Goal: Task Accomplishment & Management: Manage account settings

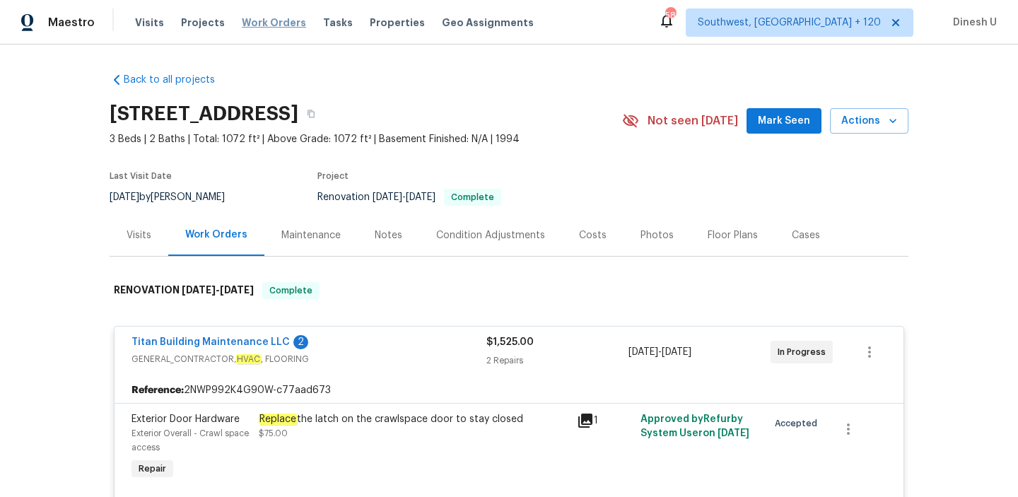
click at [242, 28] on span "Work Orders" at bounding box center [274, 23] width 64 height 14
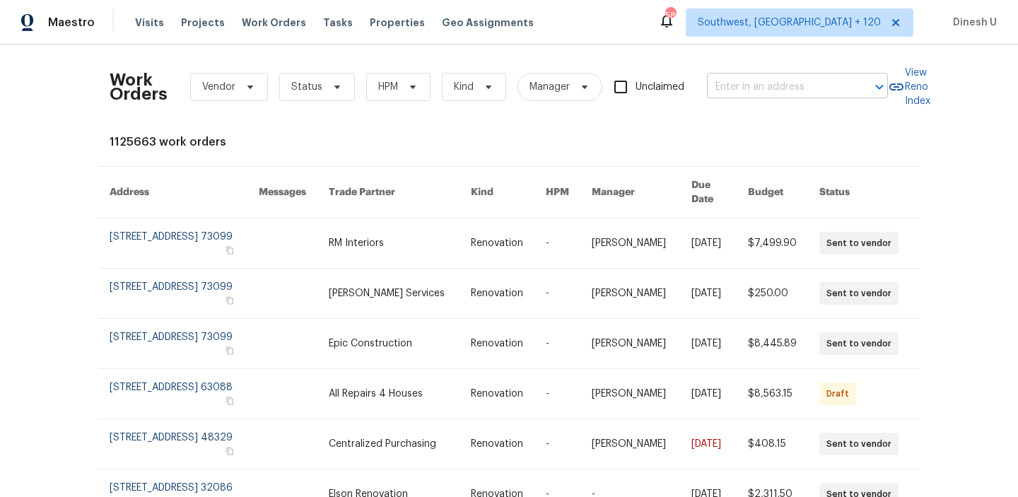
click at [778, 88] on input "text" at bounding box center [777, 87] width 141 height 22
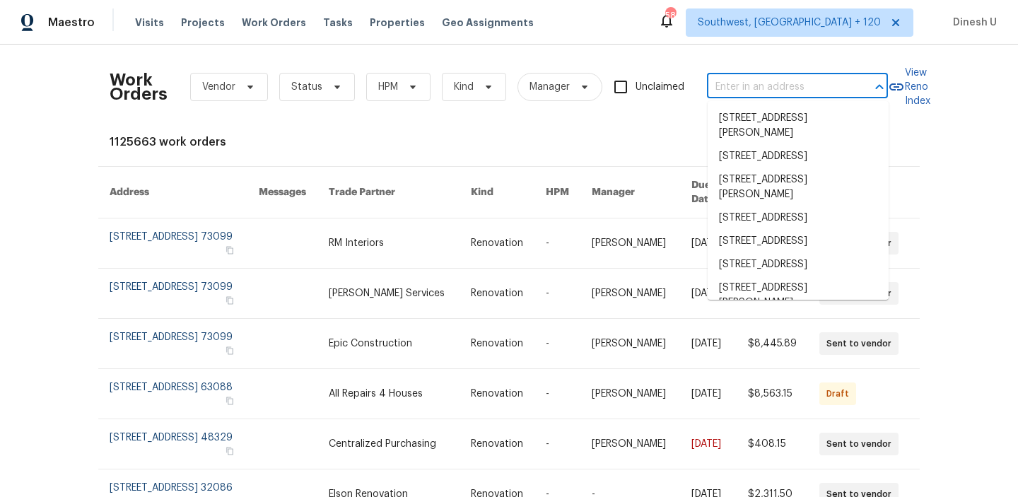
paste input "[STREET_ADDRESS]"
type input "[STREET_ADDRESS]"
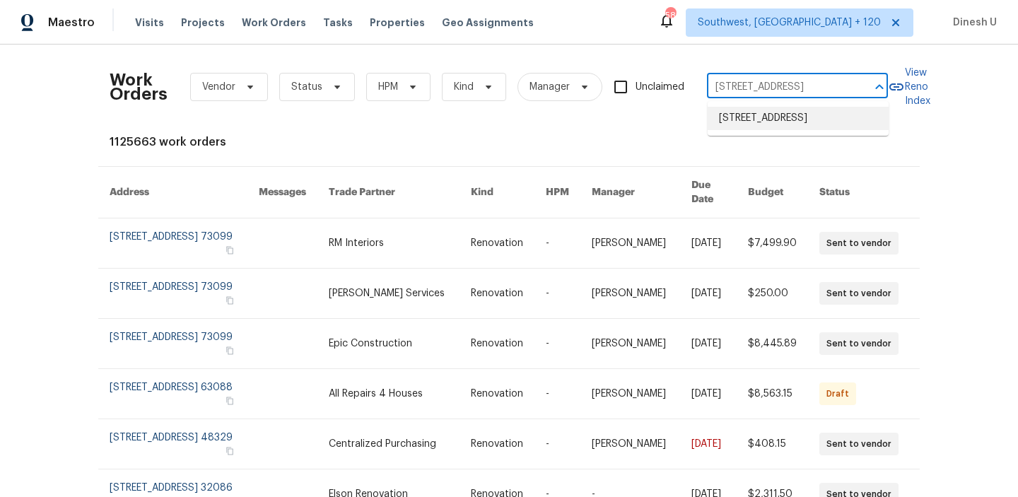
click at [755, 117] on li "[STREET_ADDRESS]" at bounding box center [798, 118] width 181 height 23
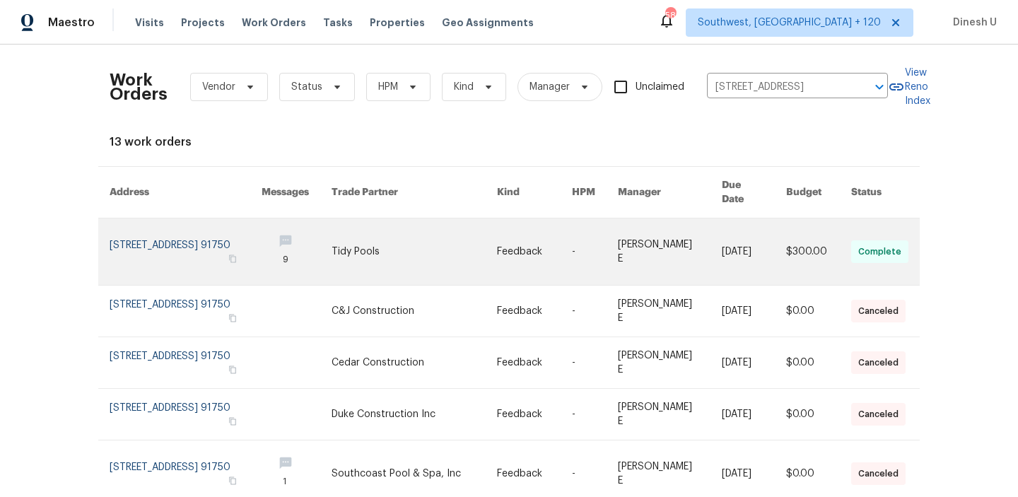
click at [172, 227] on link at bounding box center [186, 251] width 152 height 66
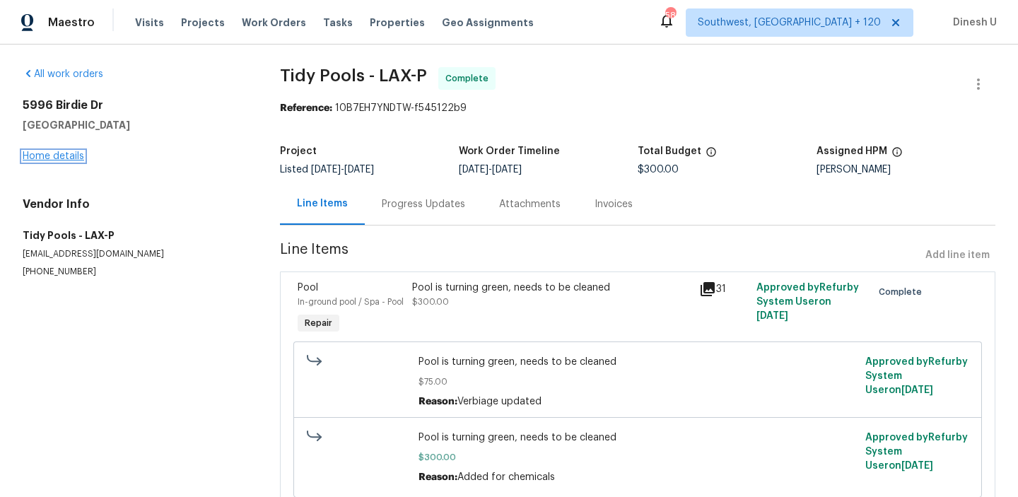
click at [40, 158] on link "Home details" at bounding box center [53, 156] width 61 height 10
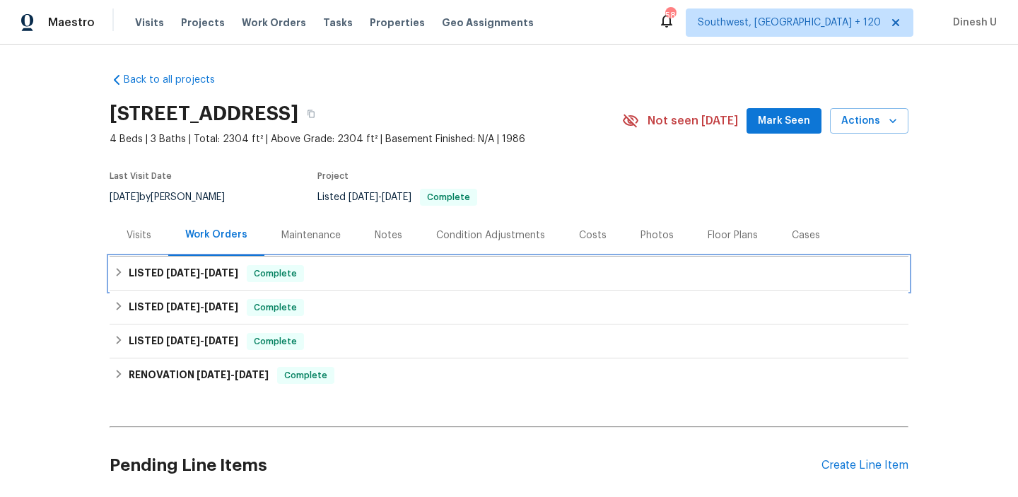
click at [198, 278] on h6 "LISTED [DATE] - [DATE]" at bounding box center [184, 273] width 110 height 17
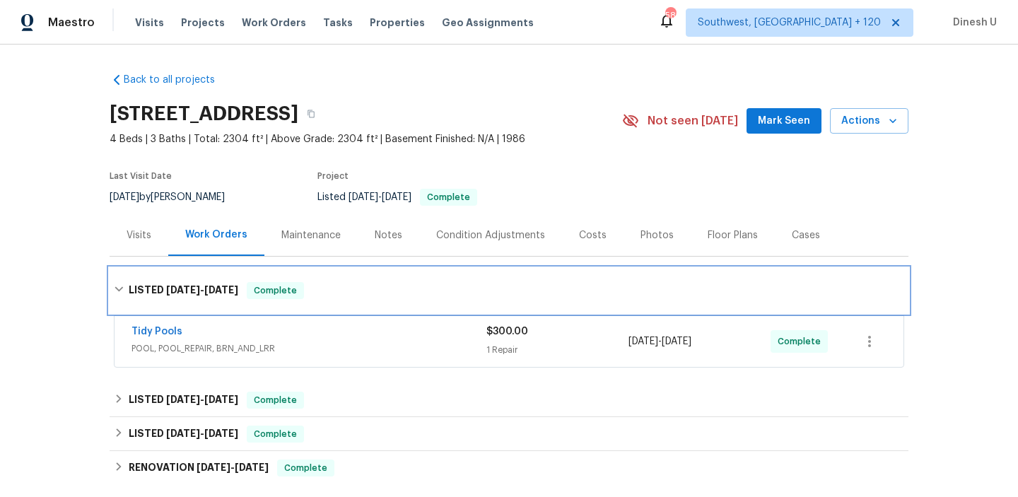
scroll to position [99, 0]
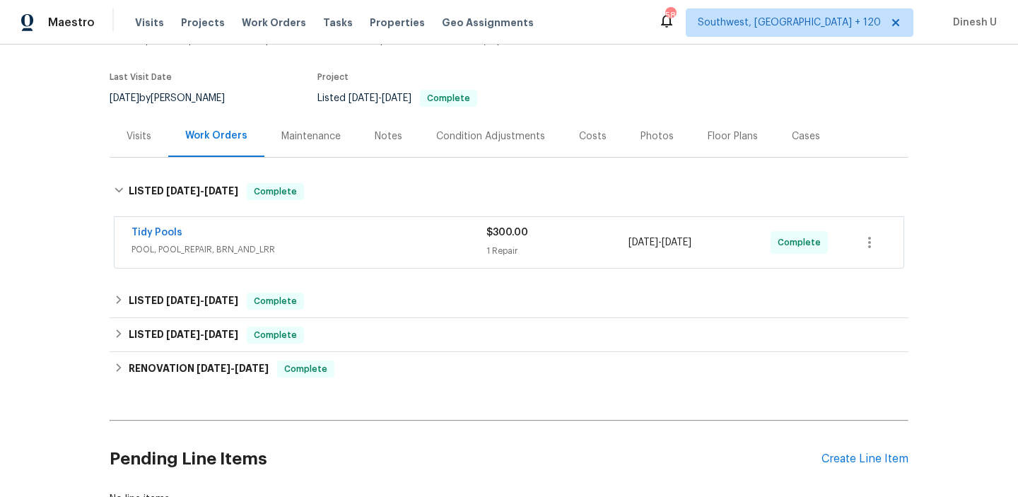
click at [497, 247] on div "1 Repair" at bounding box center [557, 251] width 142 height 14
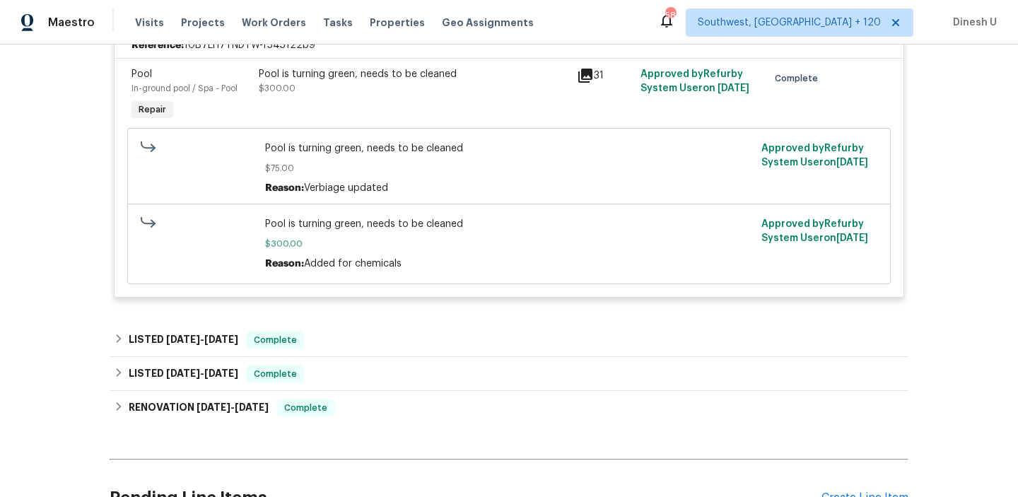
scroll to position [362, 0]
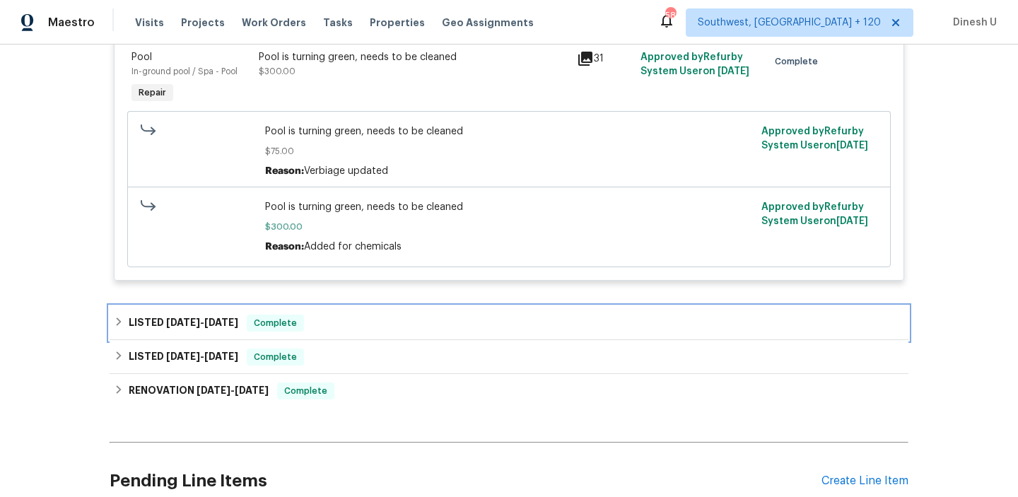
click at [206, 326] on span "[DATE] - [DATE]" at bounding box center [202, 322] width 72 height 10
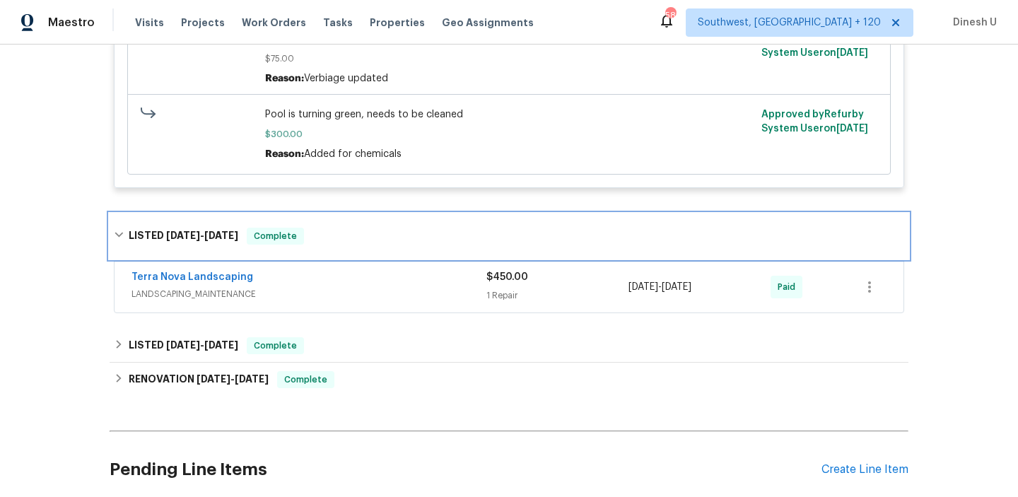
scroll to position [474, 0]
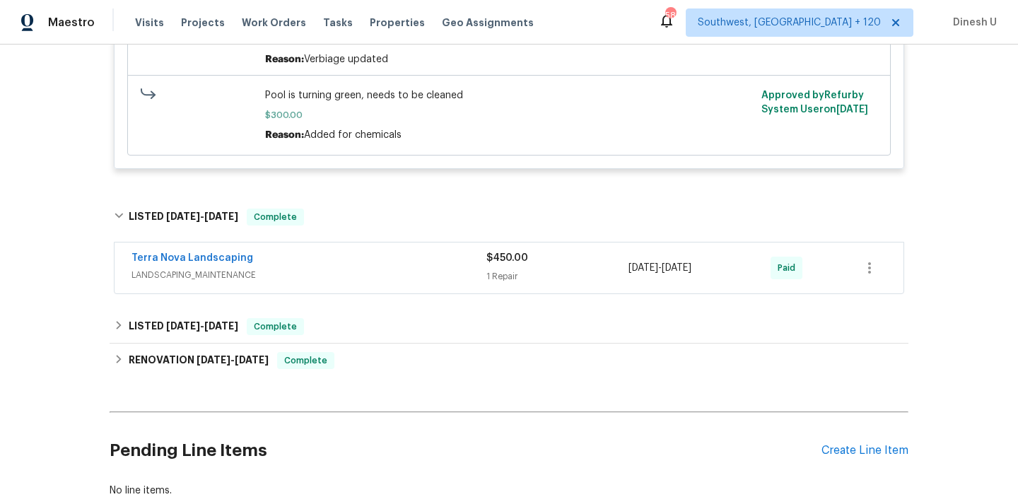
click at [500, 279] on div "1 Repair" at bounding box center [557, 276] width 142 height 14
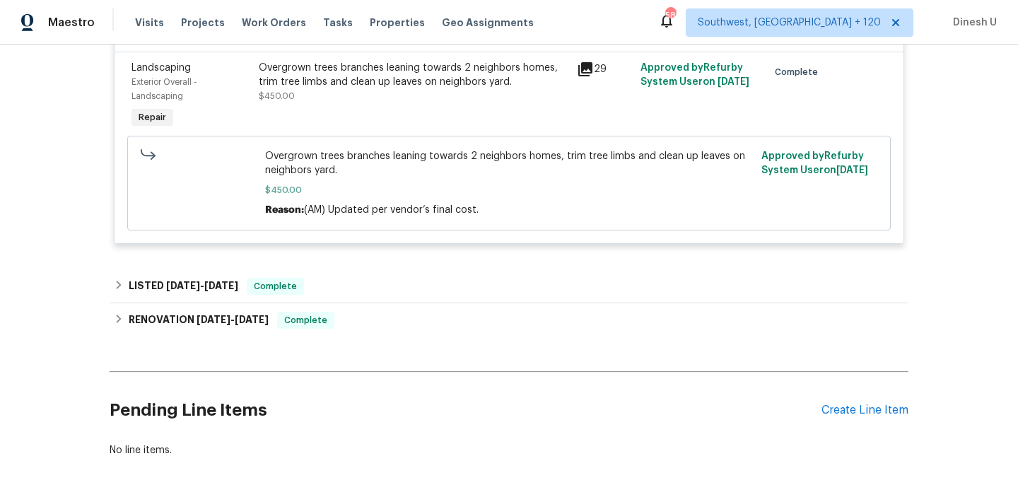
scroll to position [781, 0]
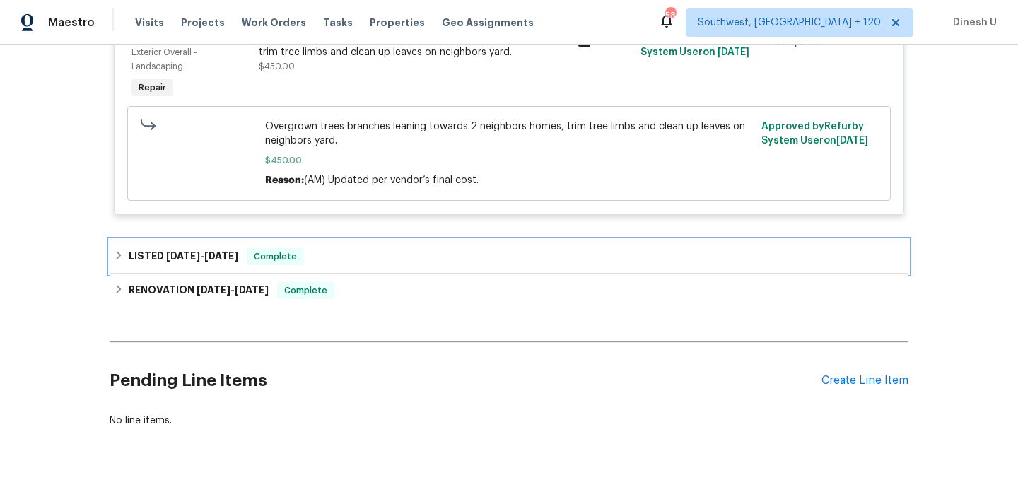
click at [230, 257] on span "[DATE]" at bounding box center [221, 256] width 34 height 10
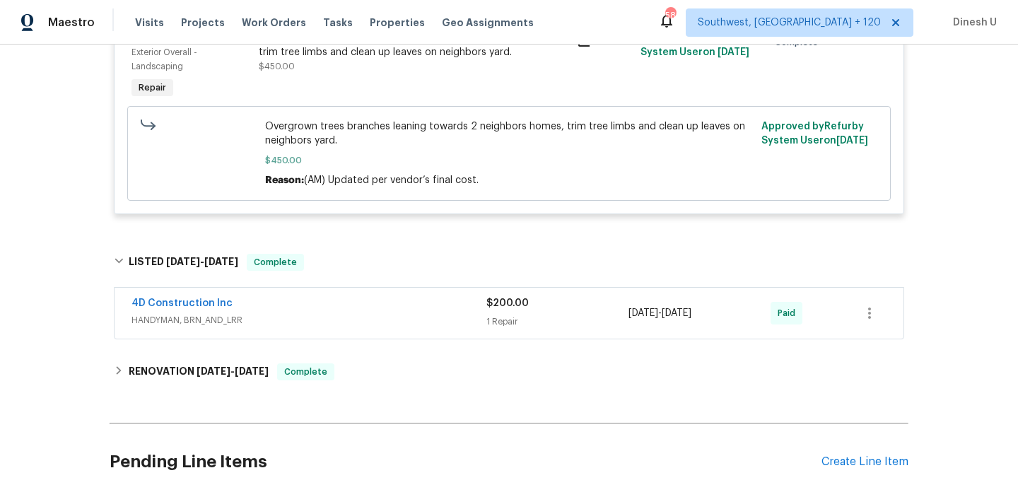
click at [477, 324] on span "HANDYMAN, BRN_AND_LRR" at bounding box center [308, 320] width 355 height 14
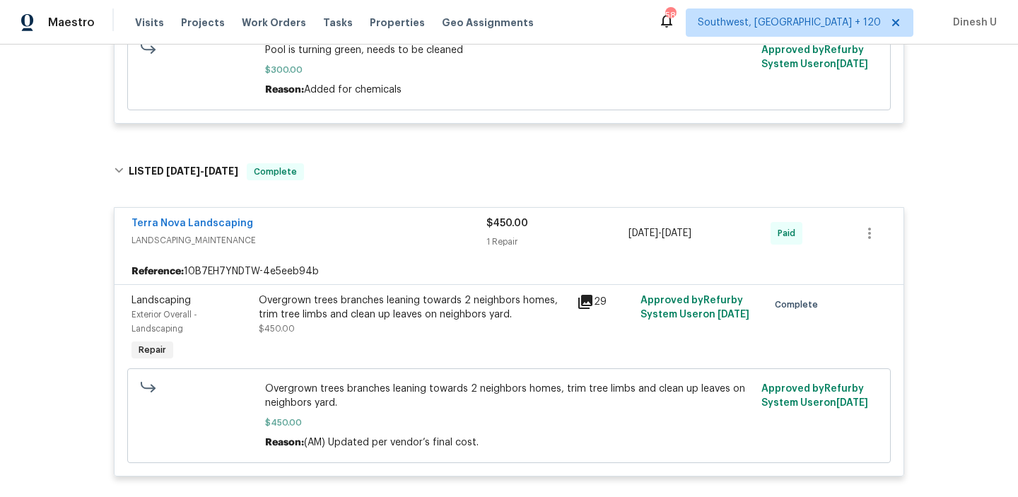
scroll to position [0, 0]
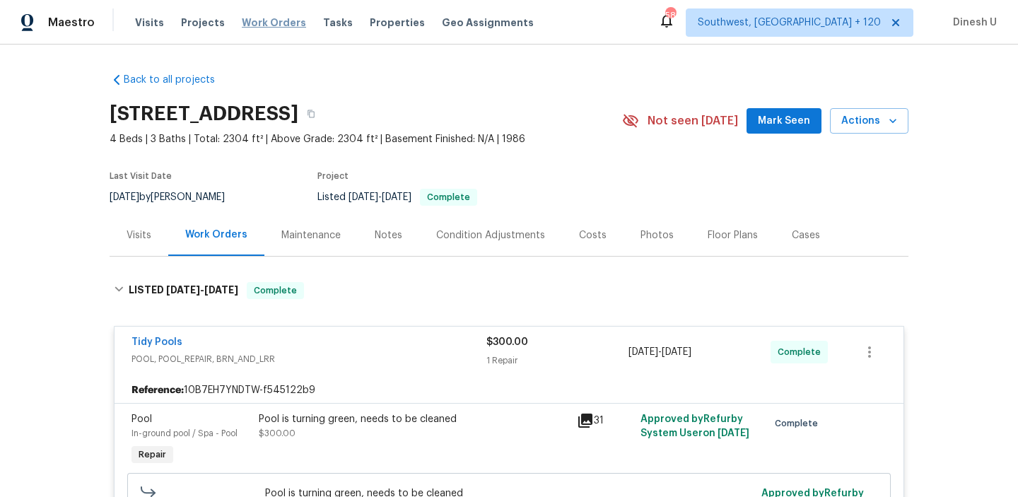
click at [246, 16] on span "Work Orders" at bounding box center [274, 23] width 64 height 14
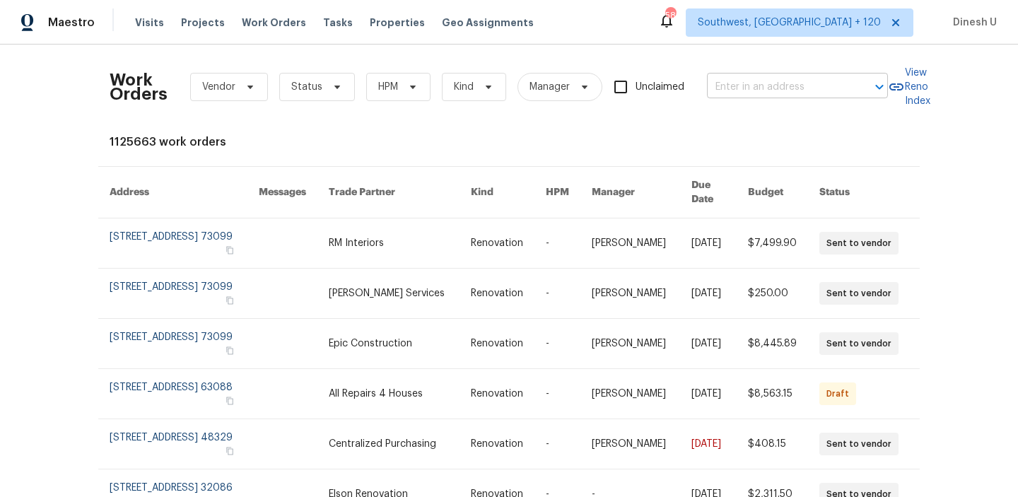
click at [723, 88] on input "text" at bounding box center [777, 87] width 141 height 22
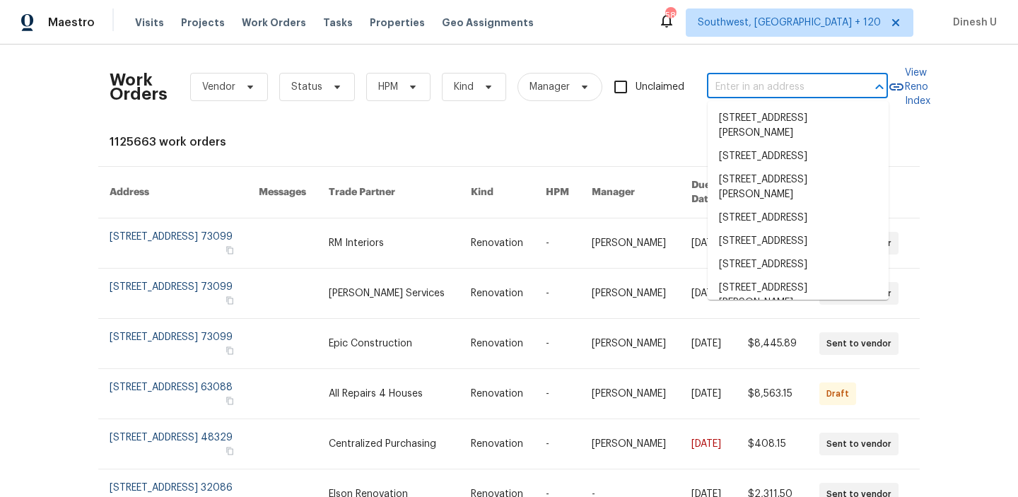
paste input "[STREET_ADDRESS][PERSON_NAME]"
type input "[STREET_ADDRESS][PERSON_NAME]"
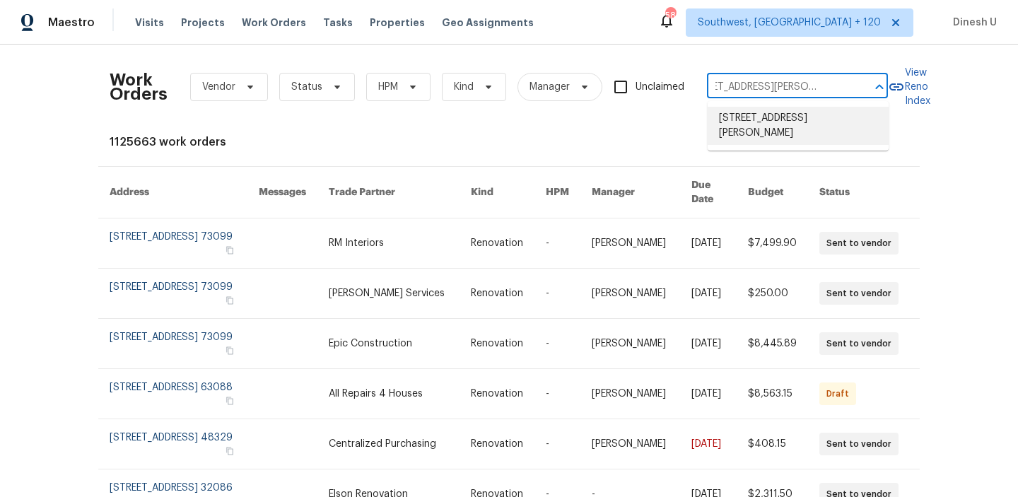
click at [727, 125] on li "[STREET_ADDRESS][PERSON_NAME]" at bounding box center [798, 126] width 181 height 38
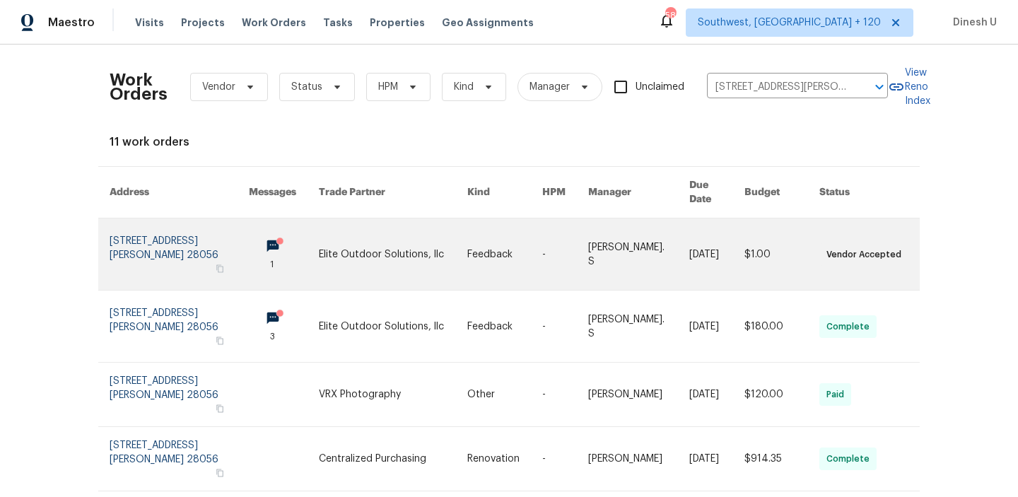
click at [141, 235] on link at bounding box center [179, 253] width 139 height 71
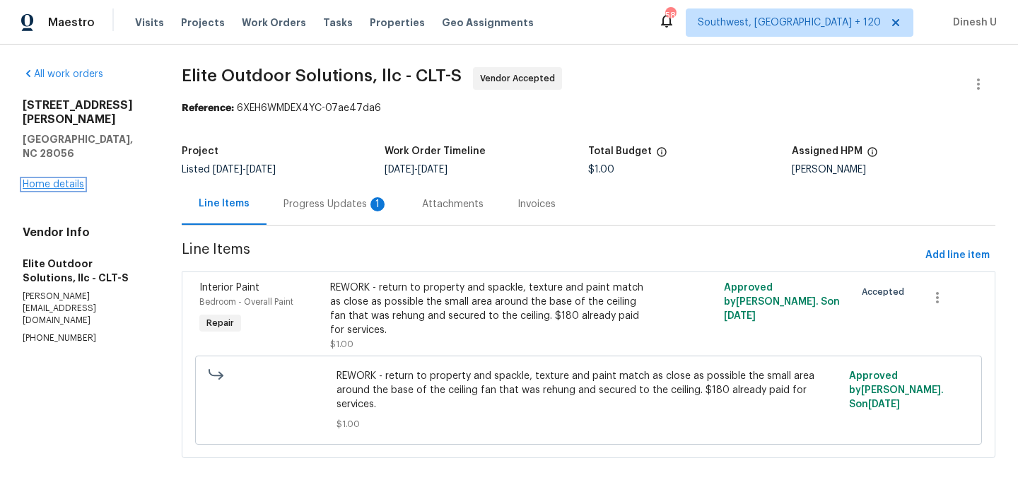
click at [66, 180] on link "Home details" at bounding box center [53, 185] width 61 height 10
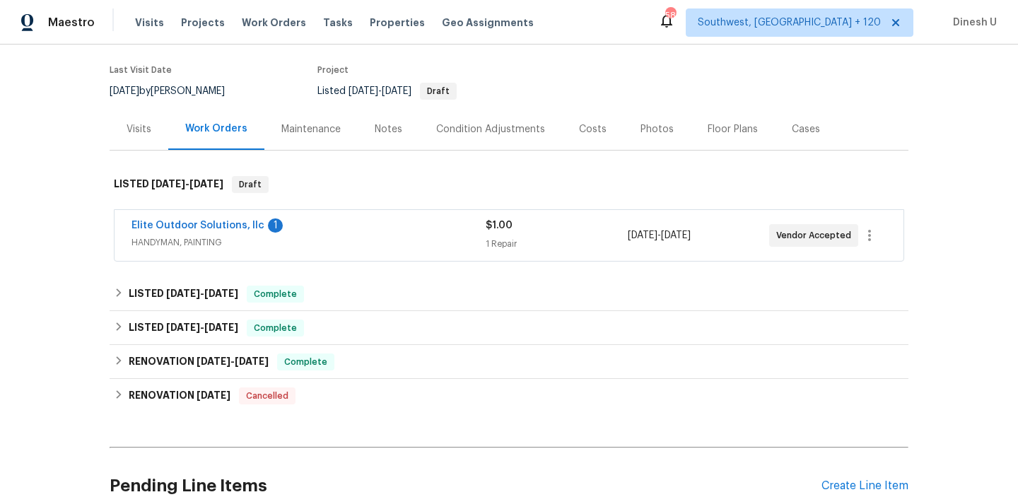
scroll to position [115, 0]
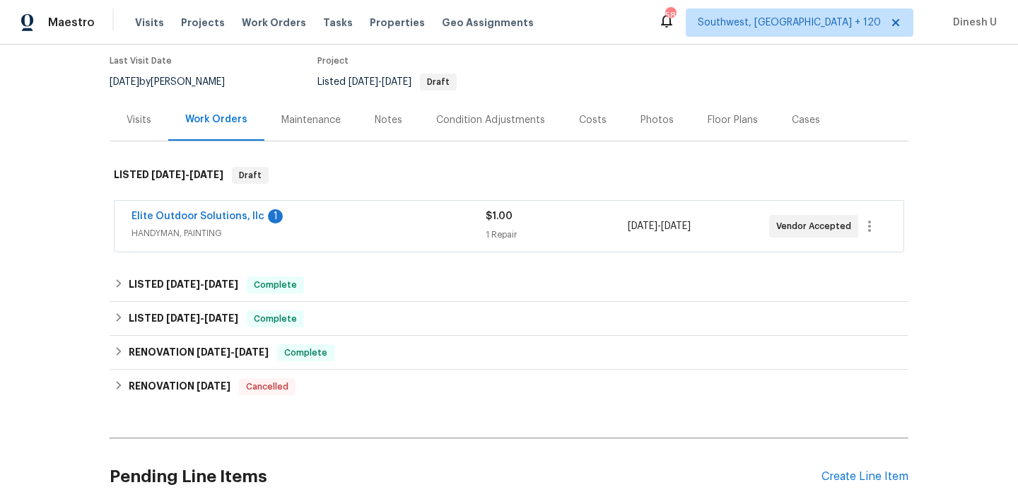
click at [510, 235] on div "1 Repair" at bounding box center [556, 235] width 141 height 14
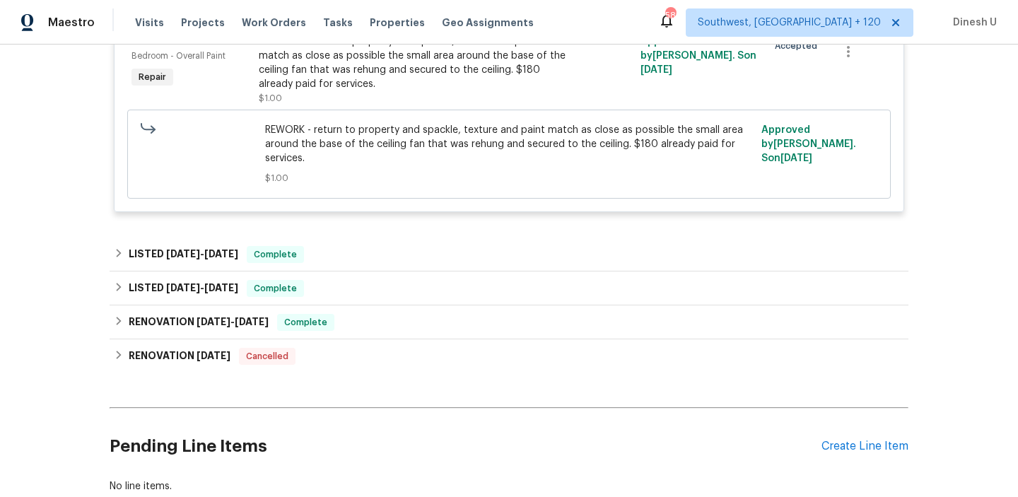
scroll to position [406, 0]
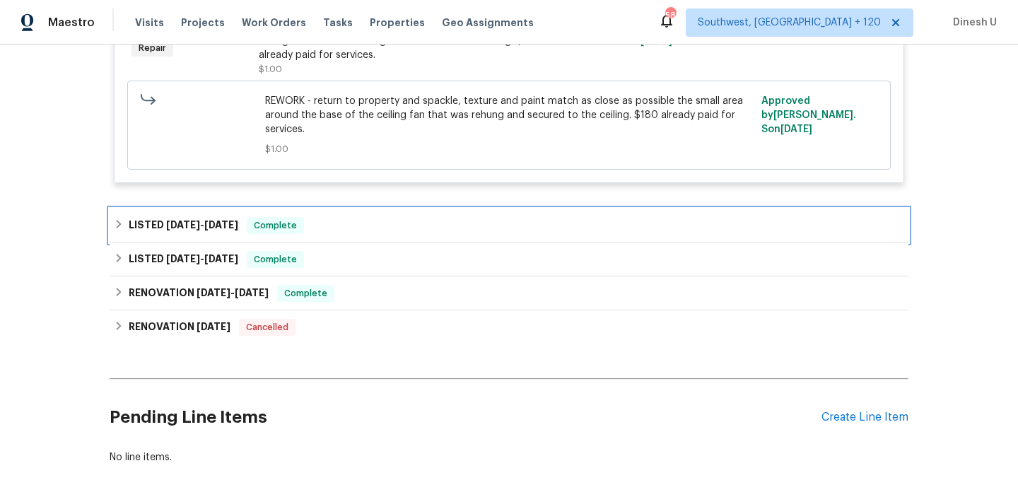
click at [197, 216] on div "LISTED [DATE] - [DATE] Complete" at bounding box center [509, 226] width 799 height 34
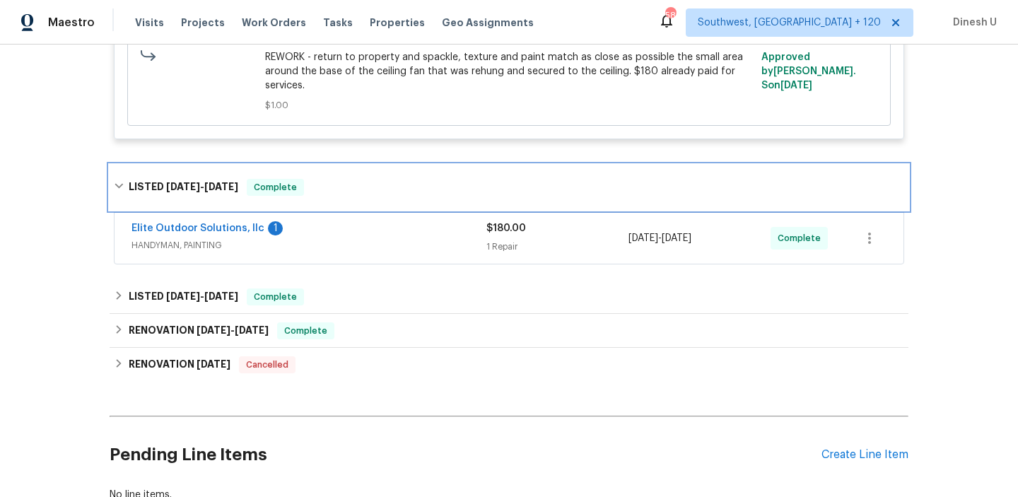
scroll to position [513, 0]
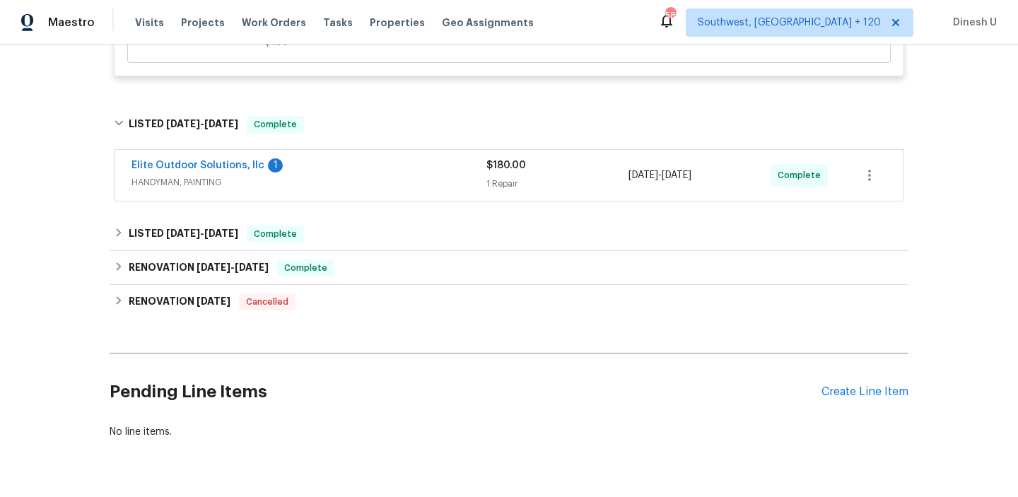
click at [509, 180] on div "1 Repair" at bounding box center [557, 184] width 142 height 14
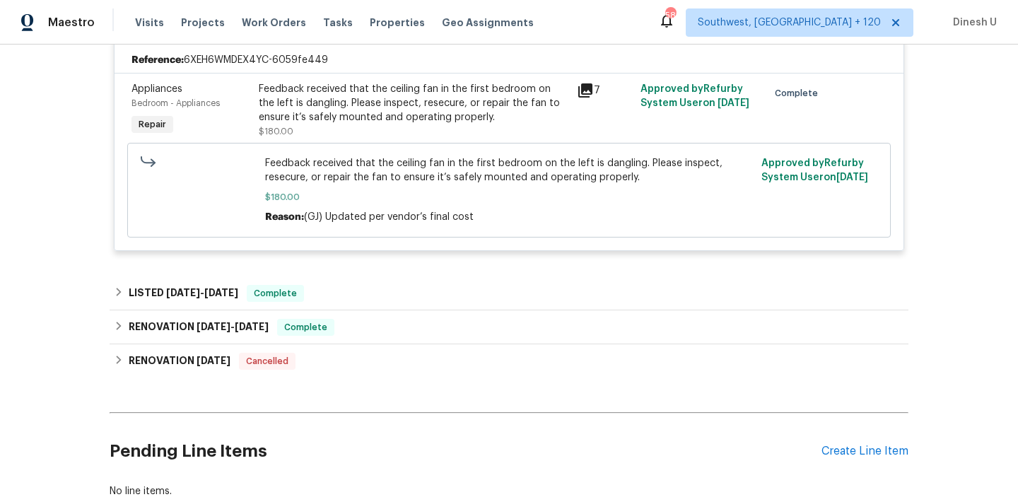
scroll to position [711, 0]
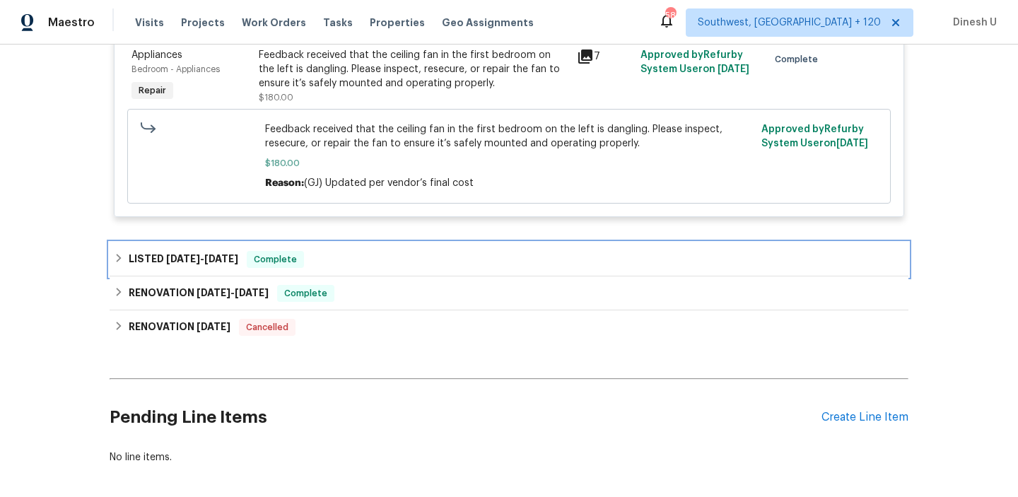
click at [227, 260] on span "[DATE]" at bounding box center [221, 259] width 34 height 10
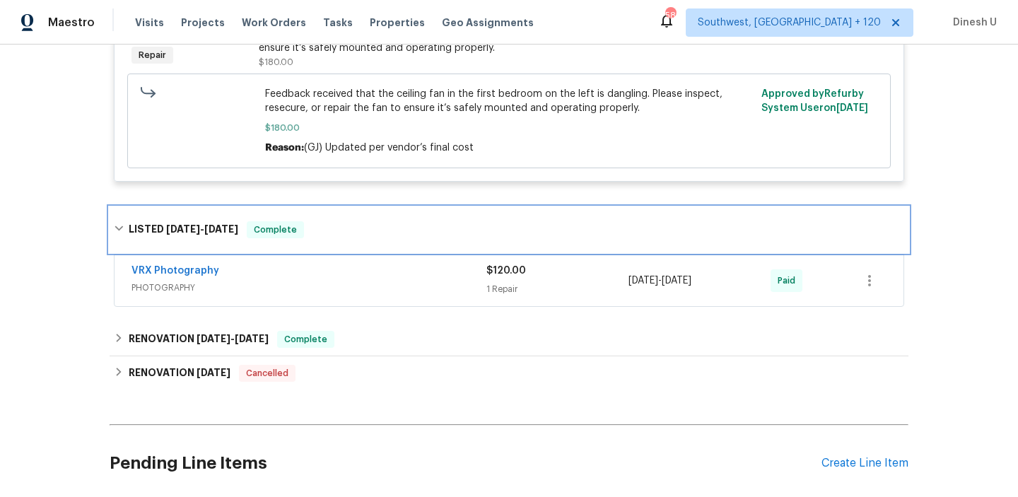
scroll to position [774, 0]
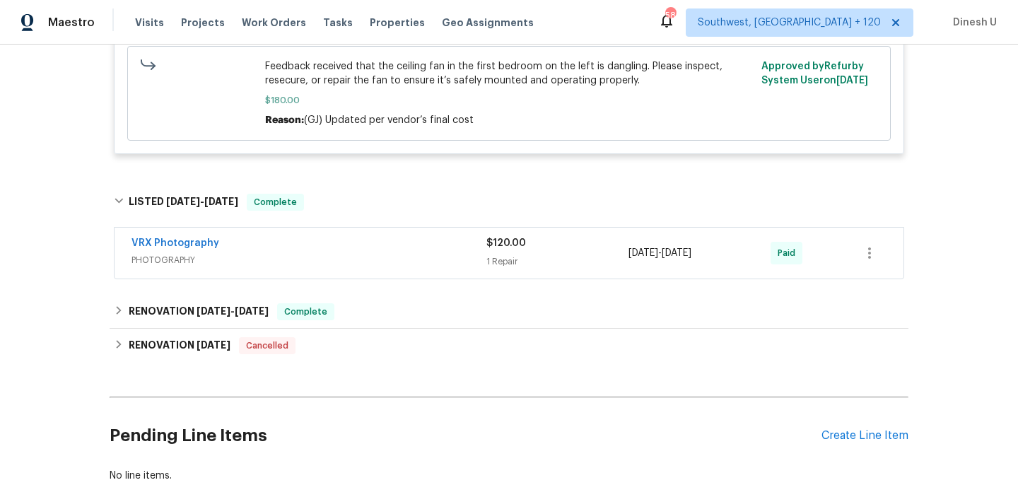
click at [508, 250] on div "$120.00" at bounding box center [557, 243] width 142 height 14
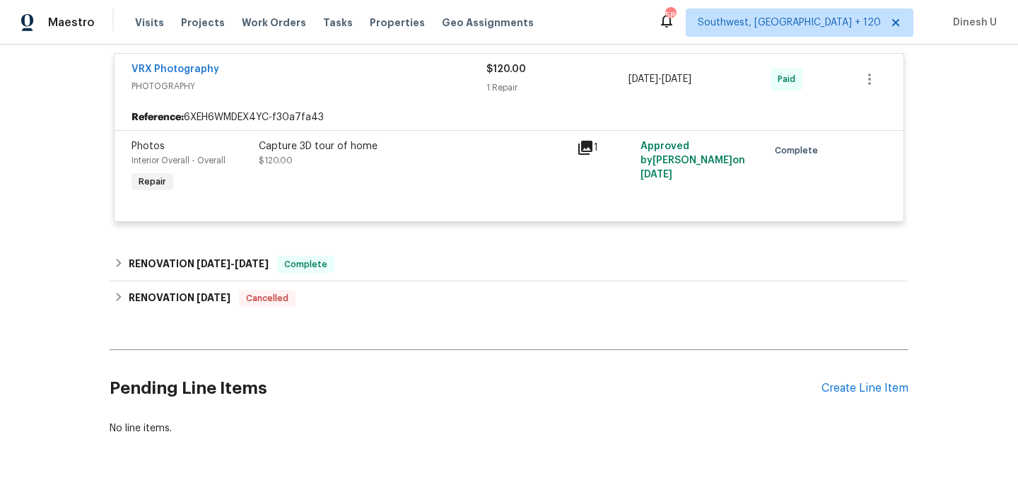
scroll to position [995, 0]
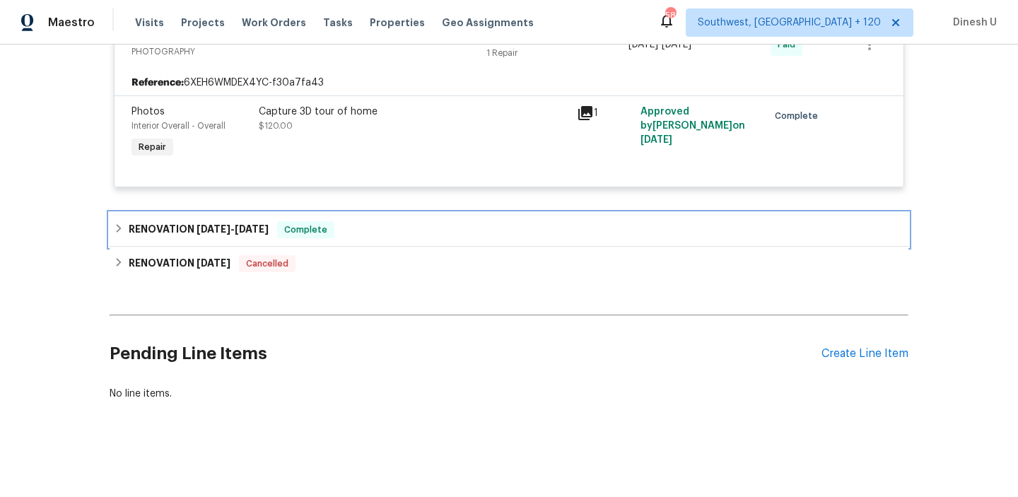
click at [237, 224] on span "[DATE] - [DATE]" at bounding box center [233, 229] width 72 height 10
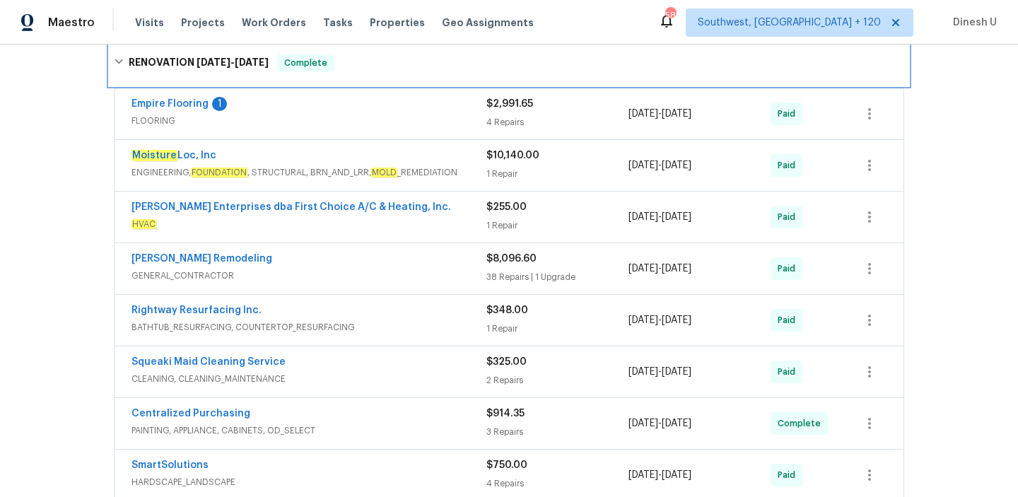
scroll to position [1119, 0]
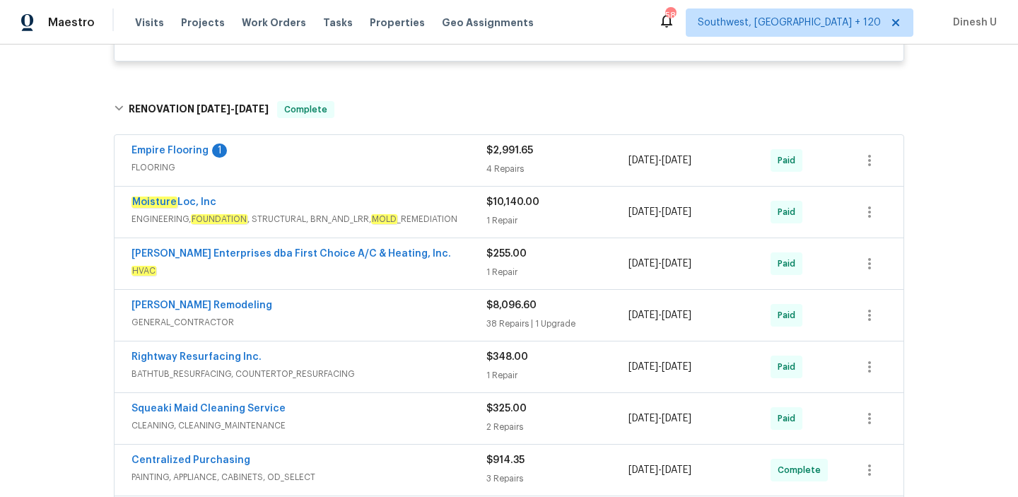
click at [503, 172] on div "4 Repairs" at bounding box center [557, 169] width 142 height 14
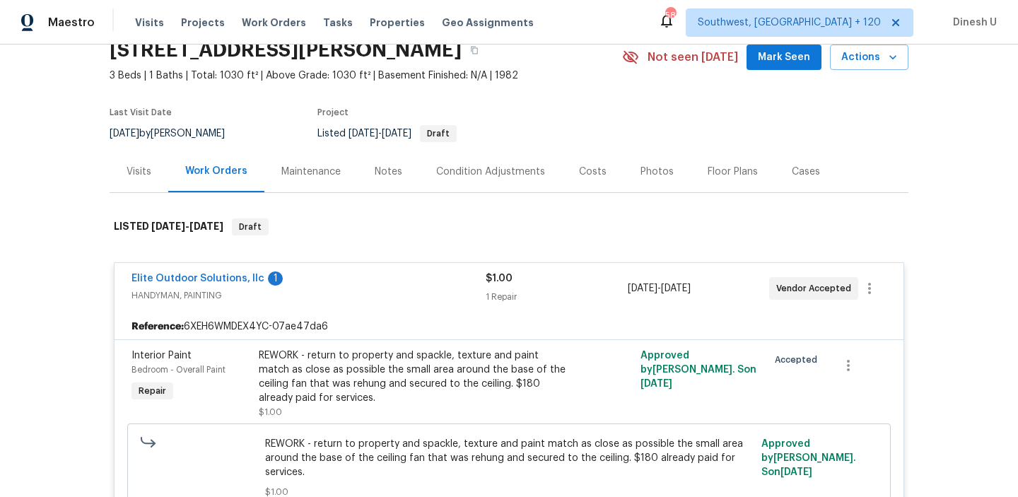
scroll to position [0, 0]
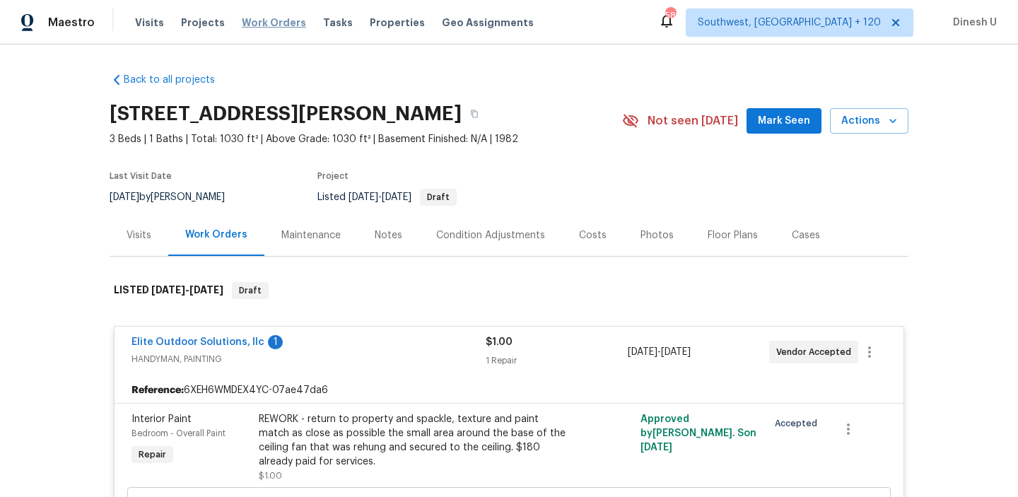
click at [244, 20] on span "Work Orders" at bounding box center [274, 23] width 64 height 14
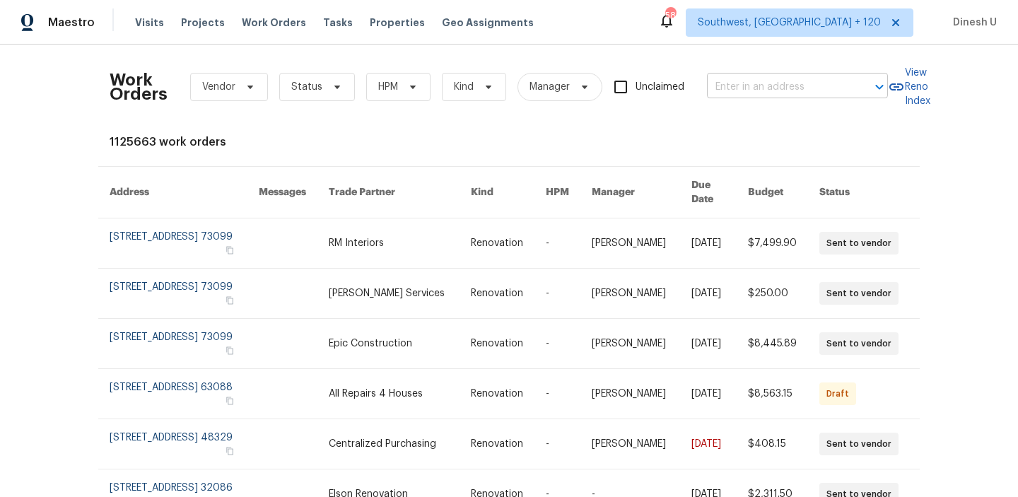
click at [775, 91] on input "text" at bounding box center [777, 87] width 141 height 22
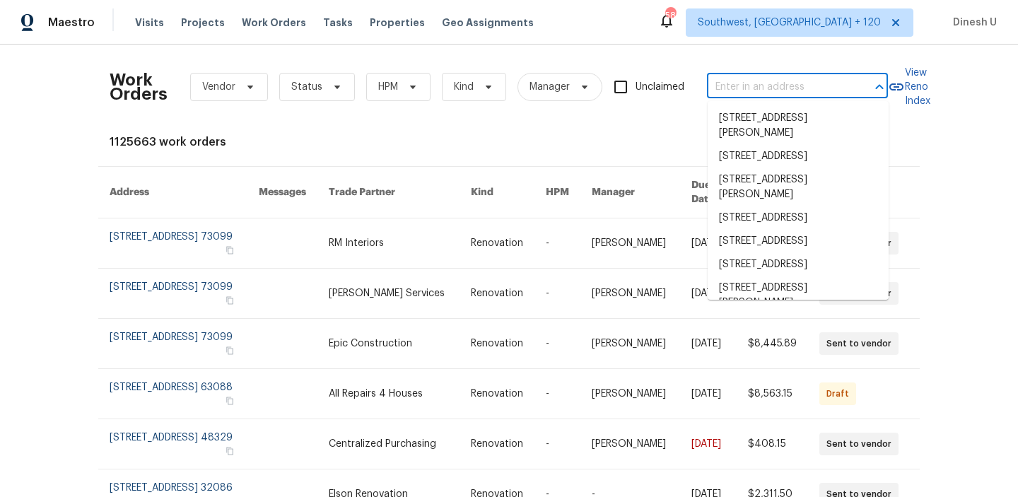
paste input "[STREET_ADDRESS]"
type input "[STREET_ADDRESS]"
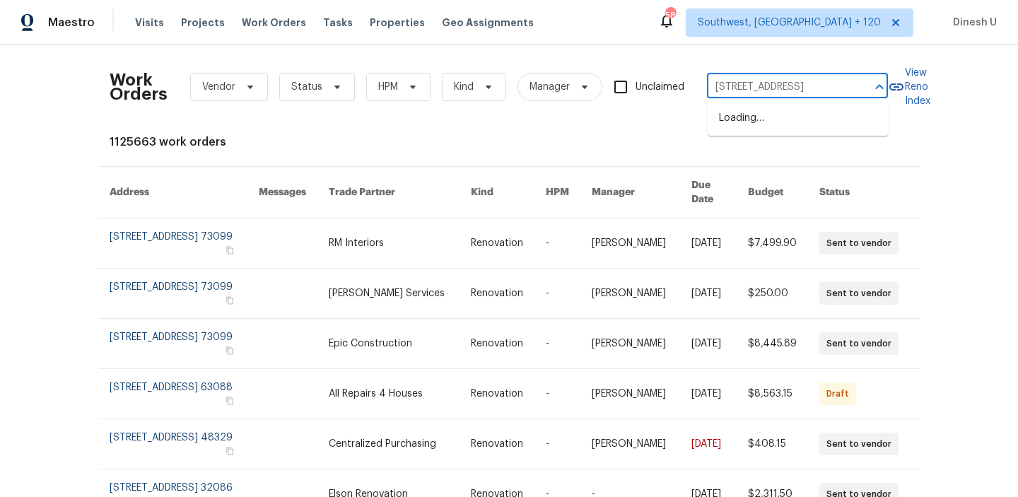
scroll to position [0, 71]
click at [749, 121] on li "[STREET_ADDRESS]" at bounding box center [798, 118] width 181 height 23
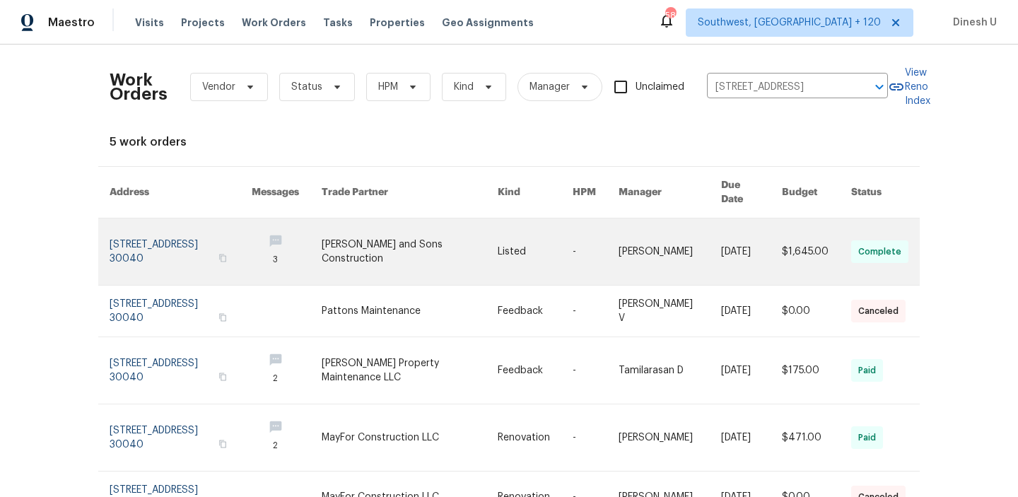
click at [184, 230] on link at bounding box center [181, 251] width 142 height 66
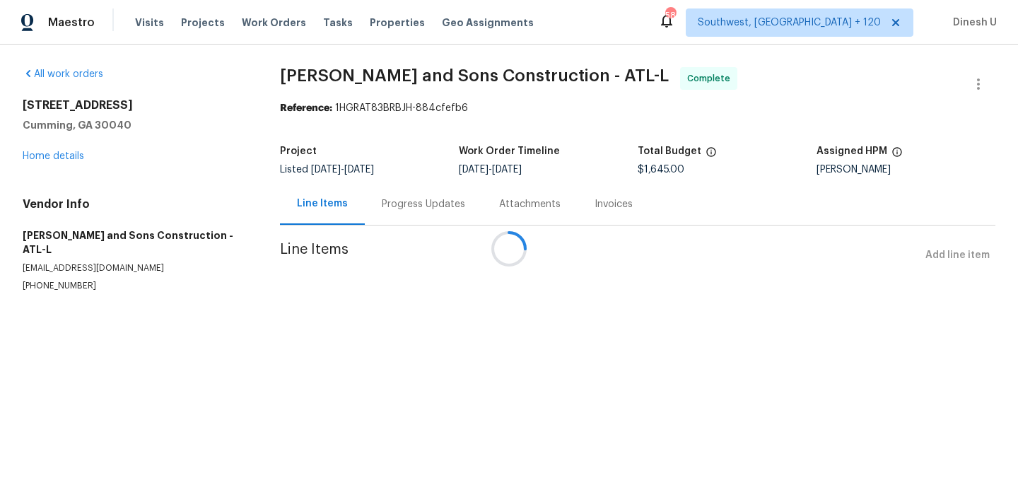
click at [69, 155] on div at bounding box center [509, 248] width 1018 height 497
click at [67, 132] on h5 "Cumming, GA 30040" at bounding box center [134, 125] width 223 height 14
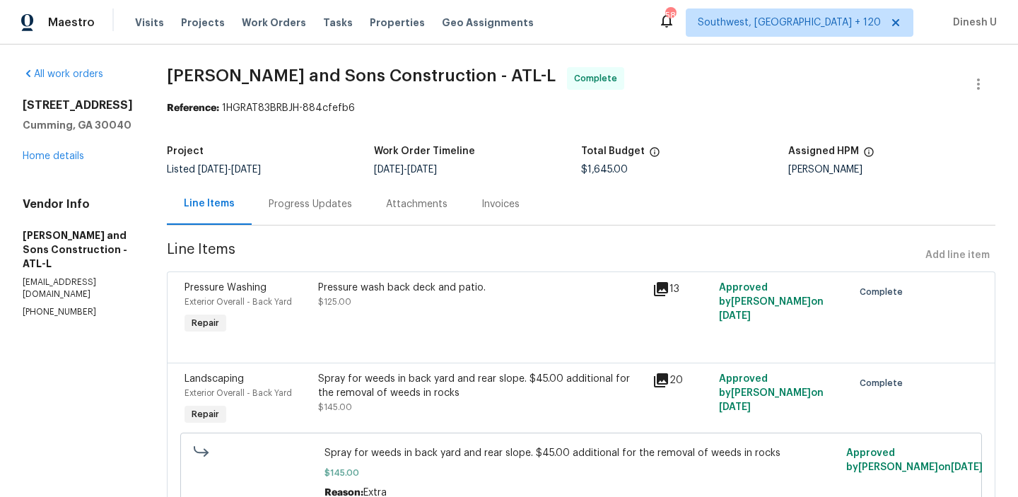
click at [47, 199] on div "All work orders [STREET_ADDRESS] Home details Vendor Info [PERSON_NAME] and Son…" at bounding box center [78, 192] width 110 height 251
click at [30, 161] on link "Home details" at bounding box center [53, 156] width 61 height 10
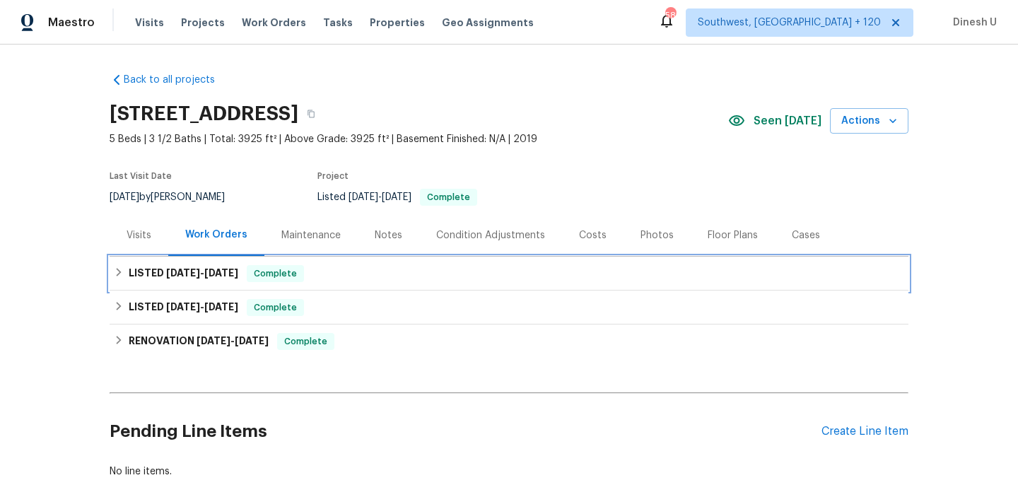
click at [235, 273] on span "[DATE]" at bounding box center [221, 273] width 34 height 10
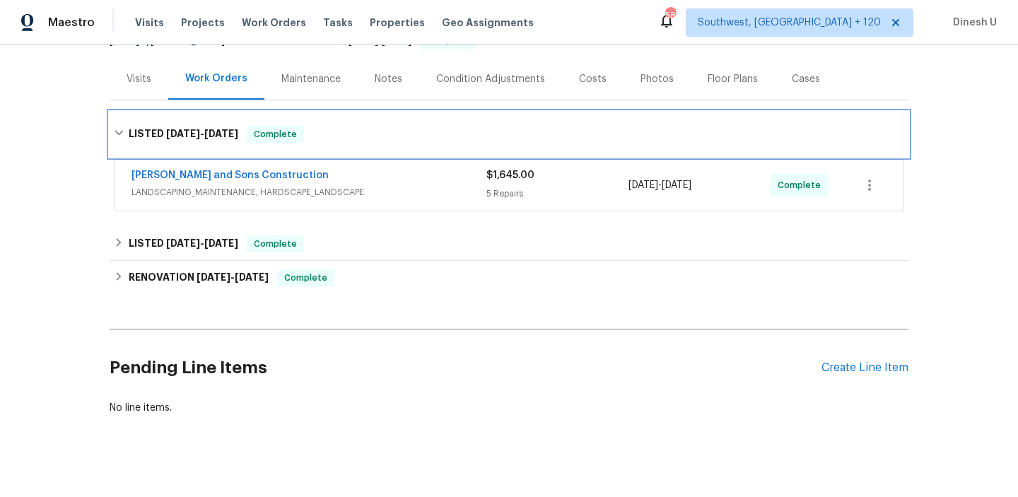
scroll to position [168, 0]
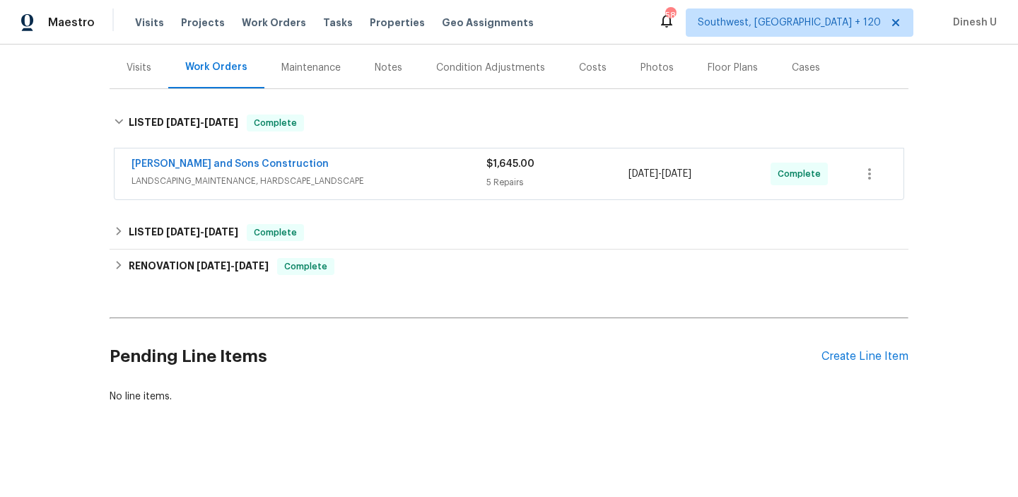
click at [501, 177] on div "5 Repairs" at bounding box center [557, 182] width 142 height 14
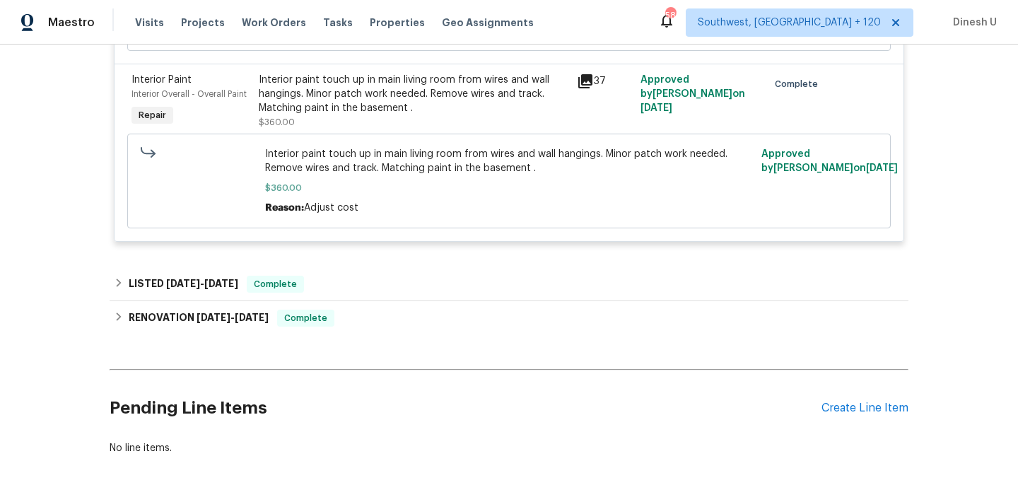
scroll to position [1019, 0]
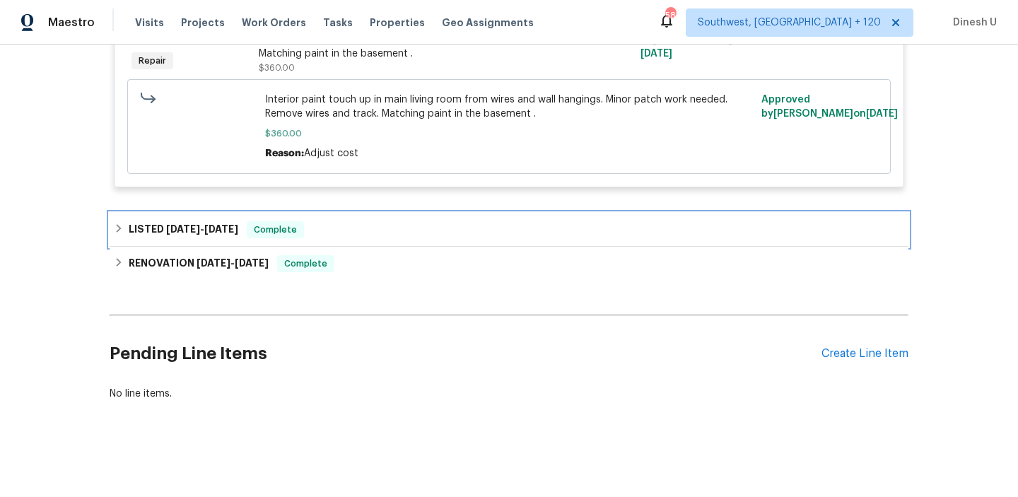
click at [191, 228] on span "[DATE]" at bounding box center [183, 229] width 34 height 10
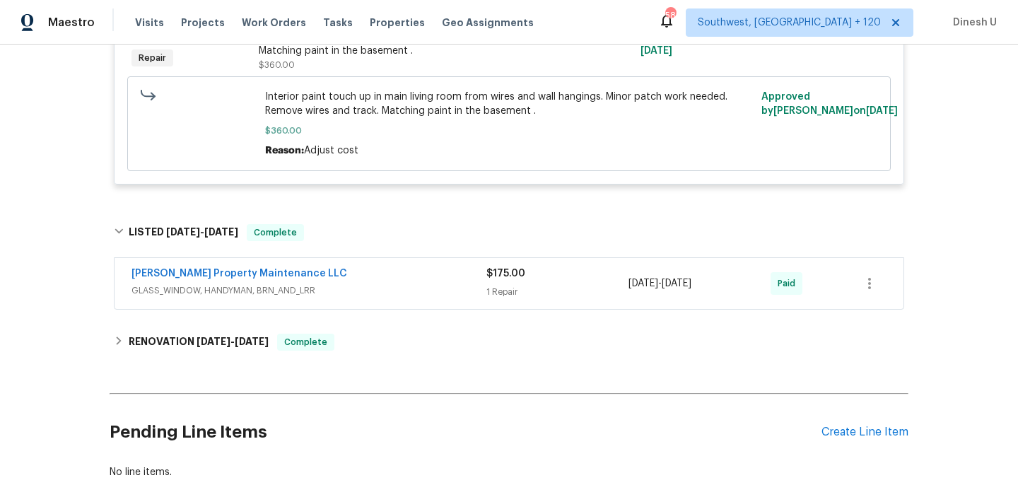
click at [505, 274] on span "$175.00" at bounding box center [505, 274] width 39 height 10
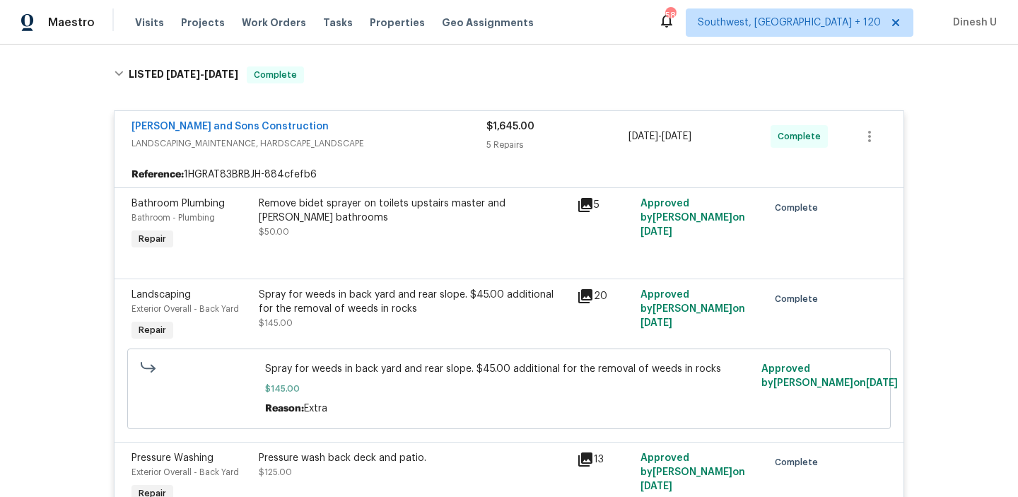
scroll to position [0, 0]
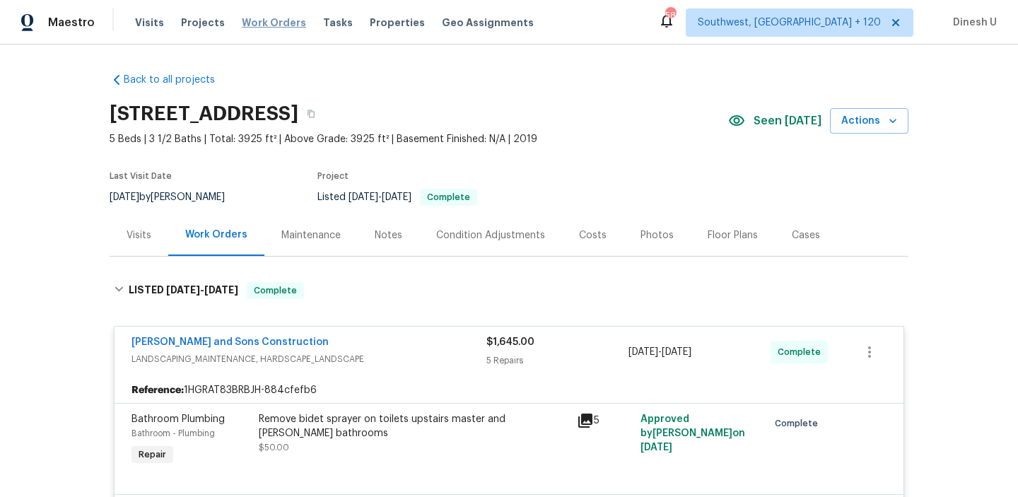
click at [245, 23] on span "Work Orders" at bounding box center [274, 23] width 64 height 14
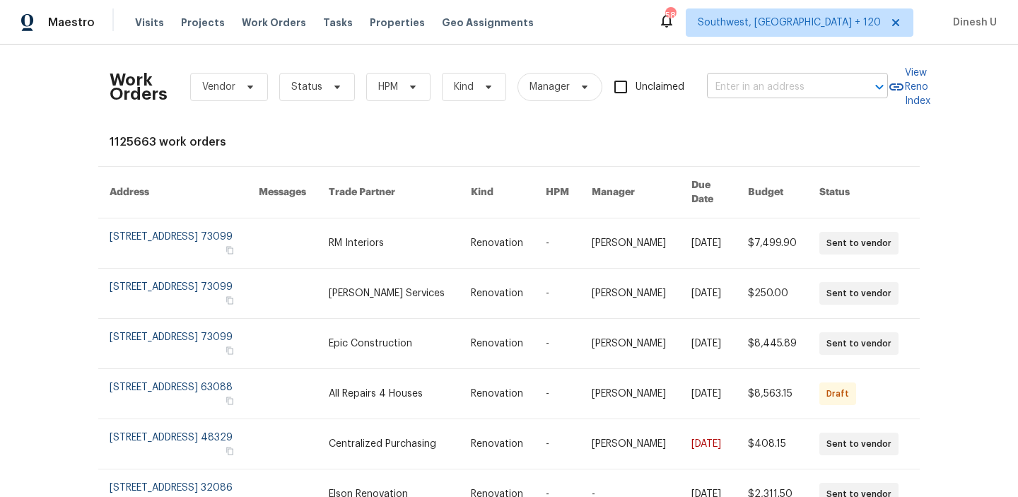
click at [727, 93] on input "text" at bounding box center [777, 87] width 141 height 22
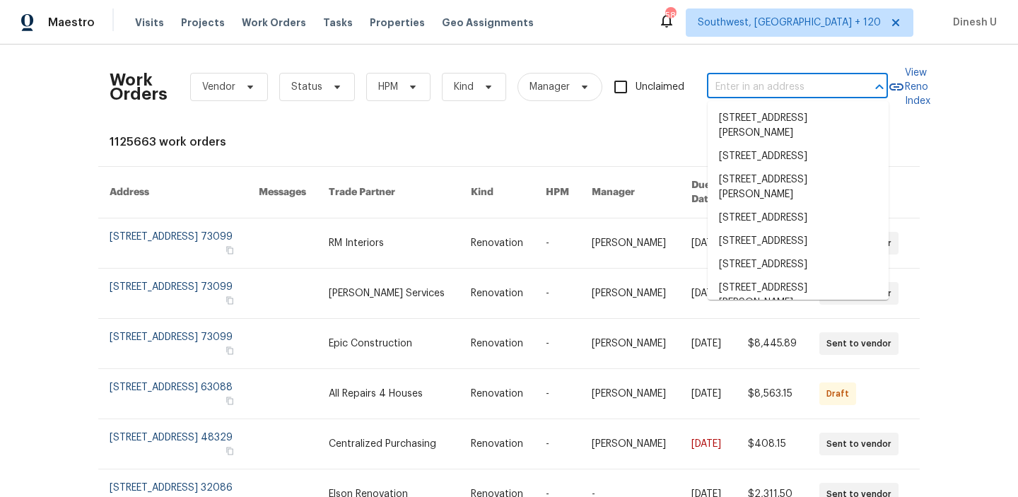
paste input "[STREET_ADDRESS]"
type input "[STREET_ADDRESS]"
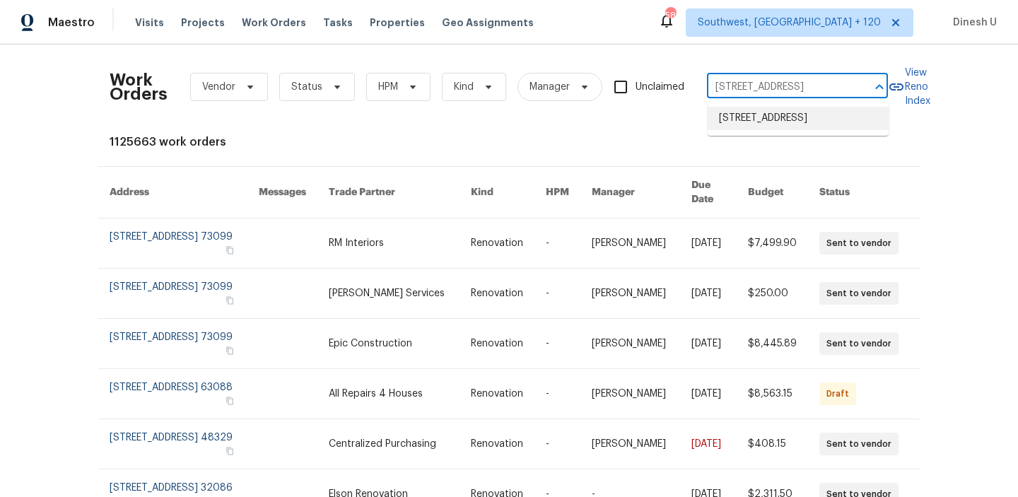
click at [728, 112] on li "[STREET_ADDRESS]" at bounding box center [798, 118] width 181 height 23
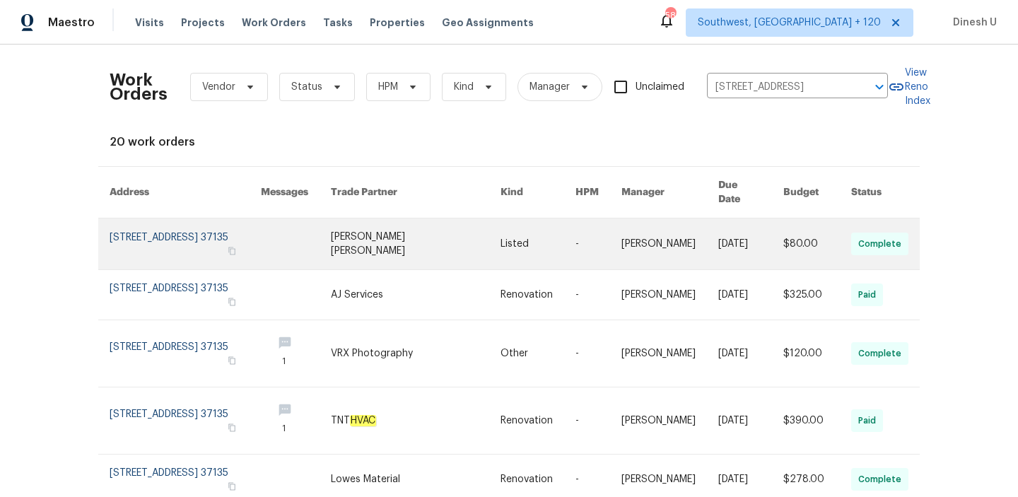
click at [178, 221] on link at bounding box center [185, 243] width 151 height 51
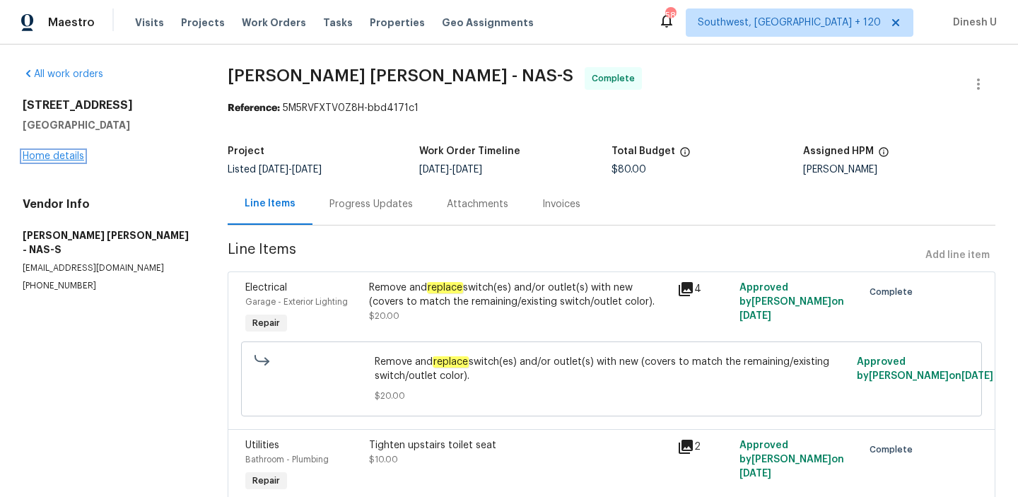
click at [42, 154] on link "Home details" at bounding box center [53, 156] width 61 height 10
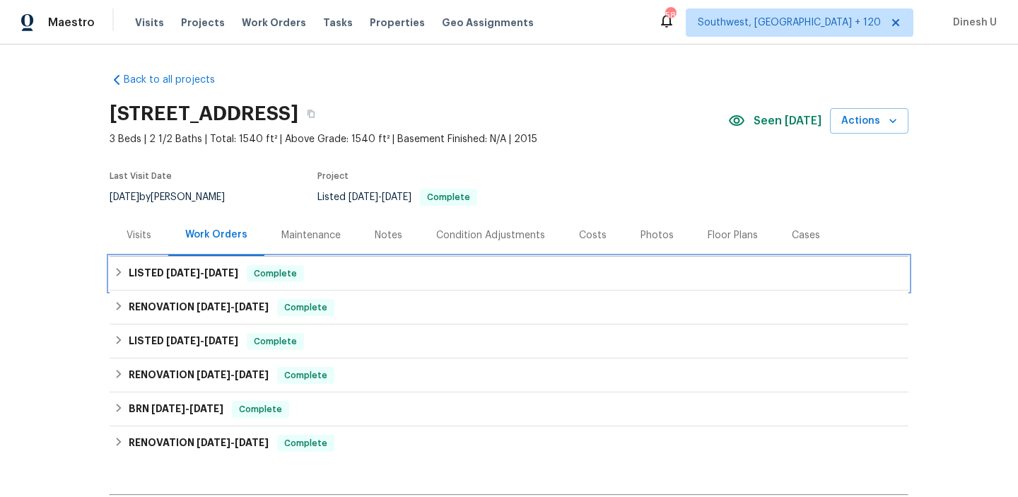
click at [224, 274] on span "[DATE]" at bounding box center [221, 273] width 34 height 10
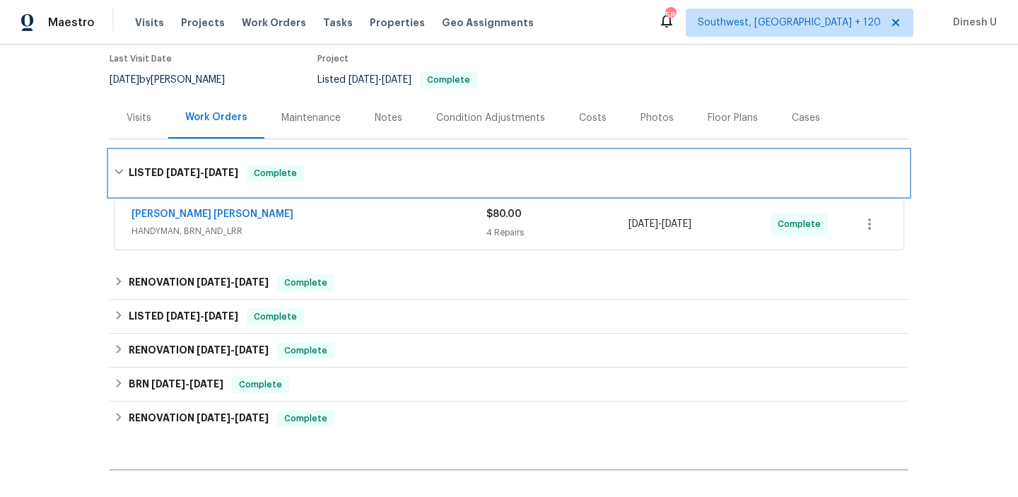
scroll to position [132, 0]
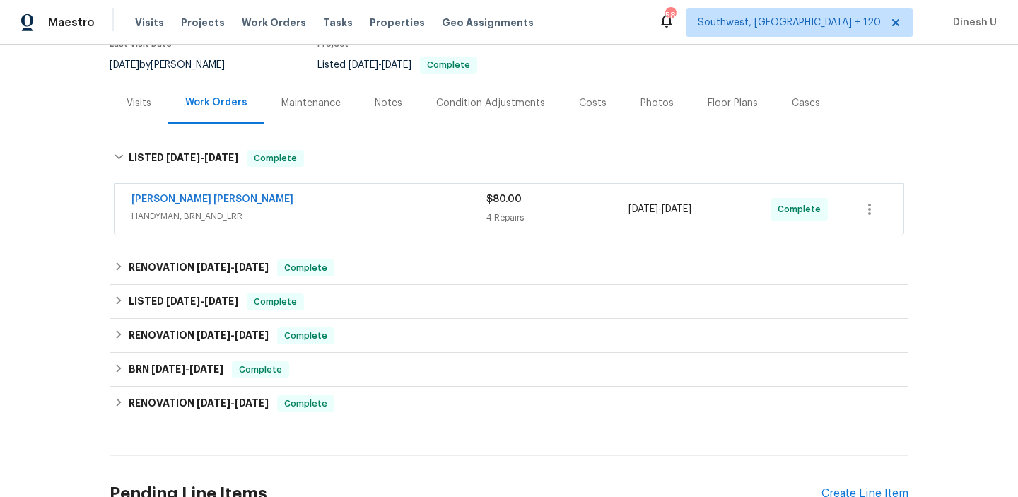
click at [498, 216] on div "4 Repairs" at bounding box center [557, 218] width 142 height 14
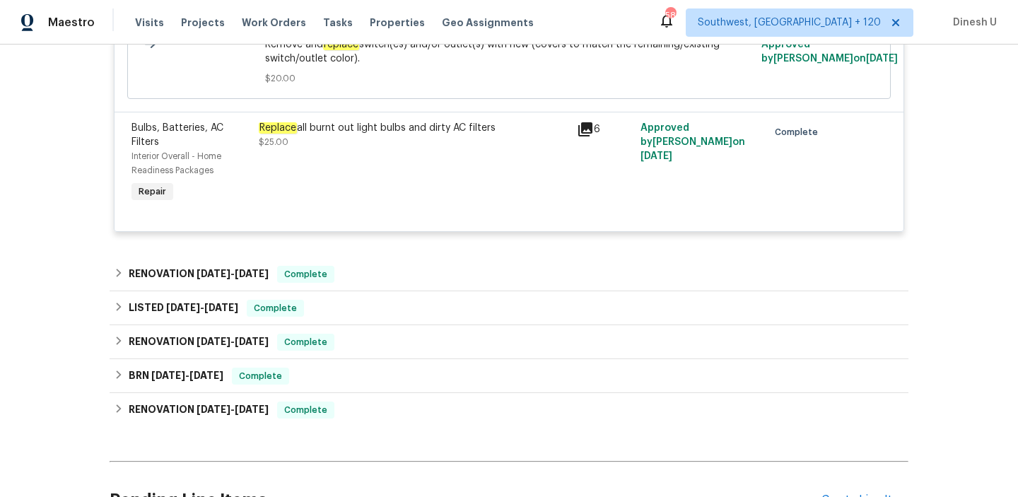
scroll to position [657, 0]
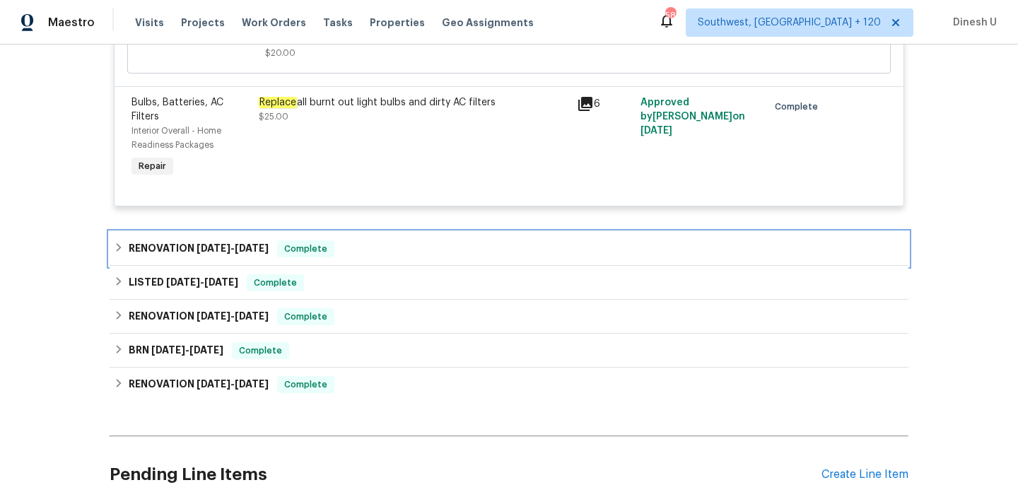
click at [269, 247] on span "[DATE]" at bounding box center [252, 248] width 34 height 10
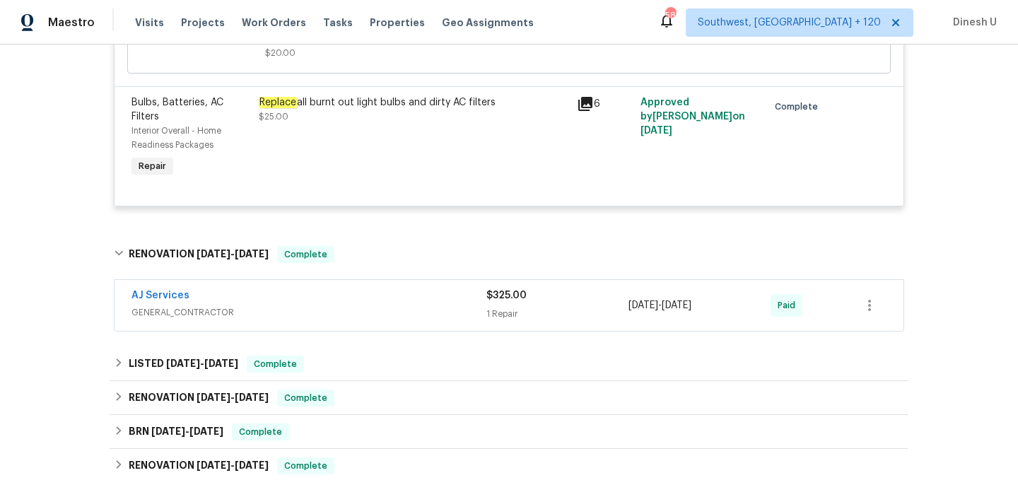
click at [480, 312] on span "GENERAL_CONTRACTOR" at bounding box center [308, 312] width 355 height 14
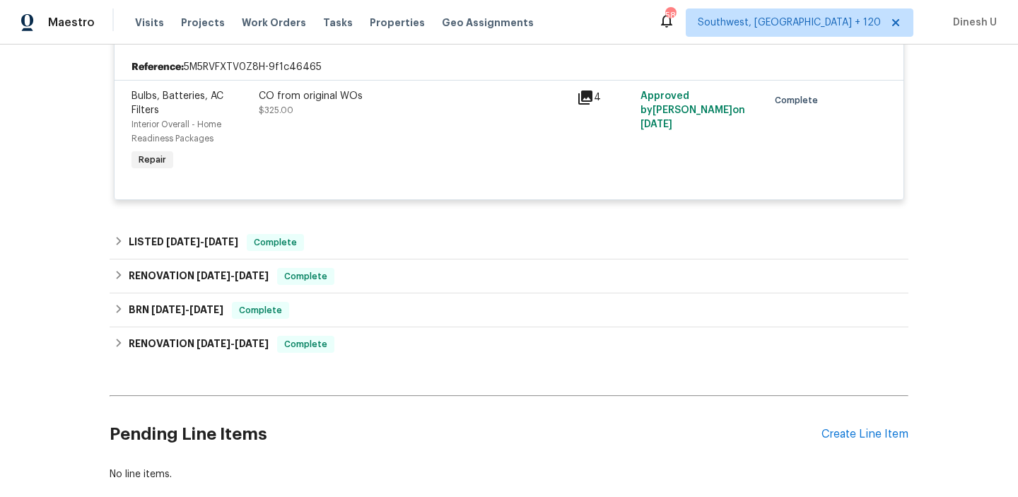
scroll to position [970, 0]
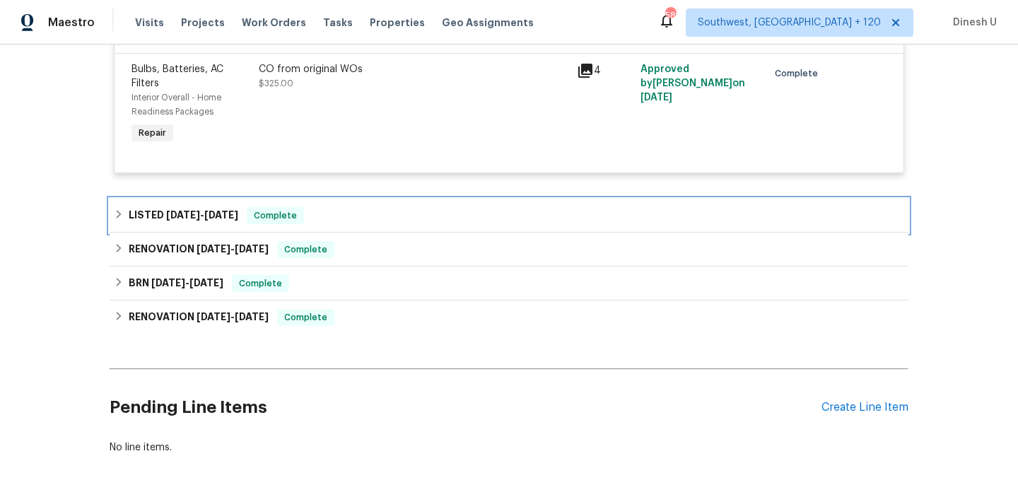
click at [213, 213] on span "[DATE]" at bounding box center [221, 215] width 34 height 10
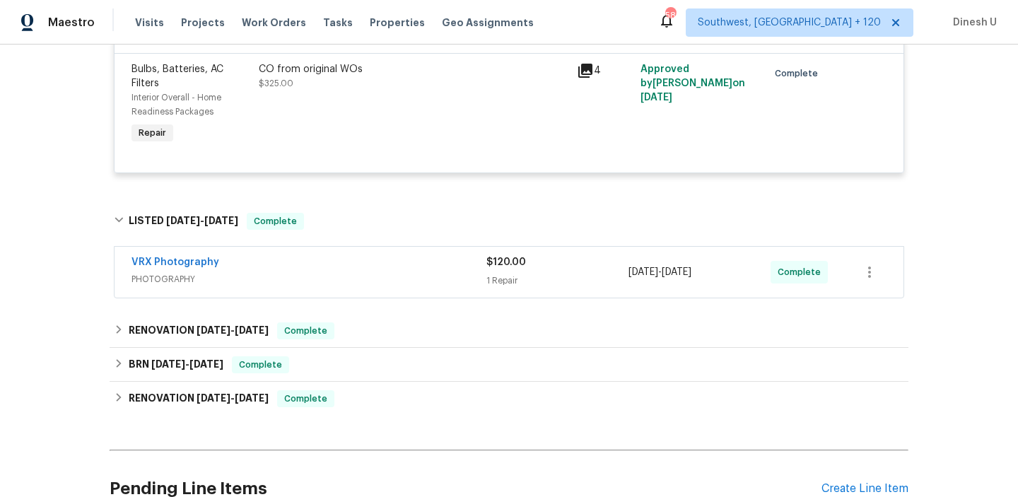
click at [486, 278] on div "1 Repair" at bounding box center [557, 281] width 142 height 14
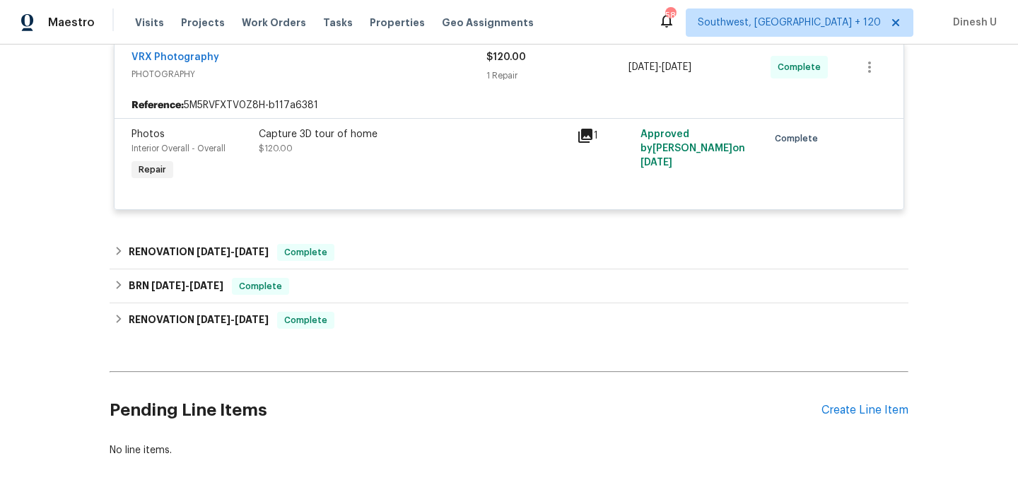
scroll to position [1203, 0]
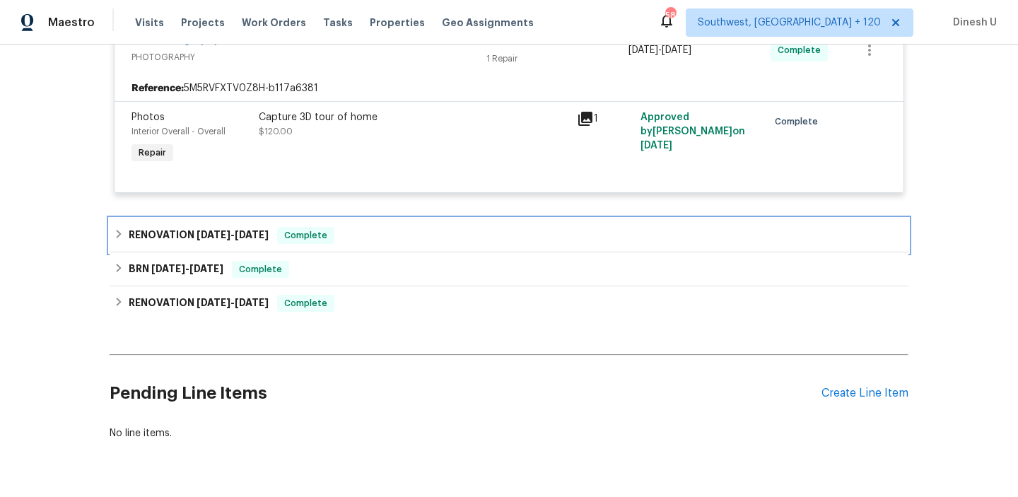
click at [233, 231] on h6 "RENOVATION [DATE] - [DATE]" at bounding box center [199, 235] width 140 height 17
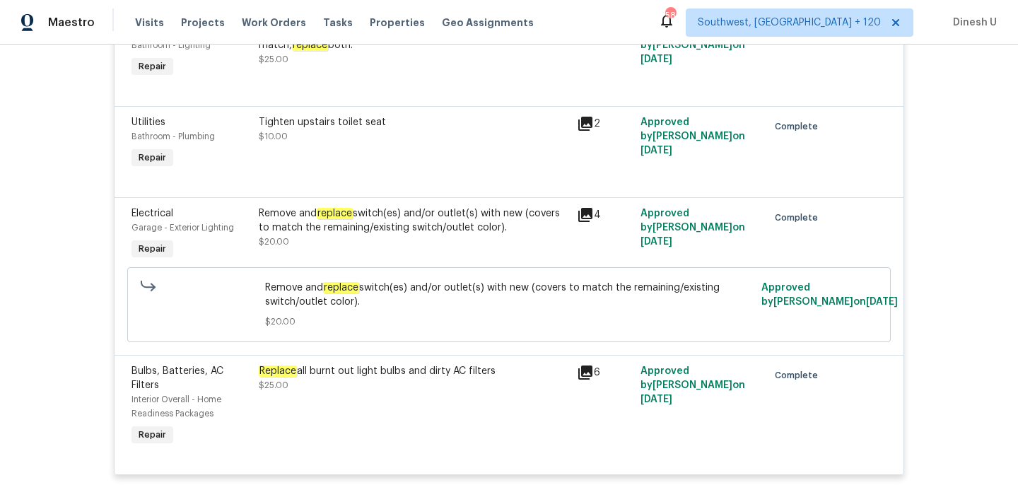
scroll to position [0, 0]
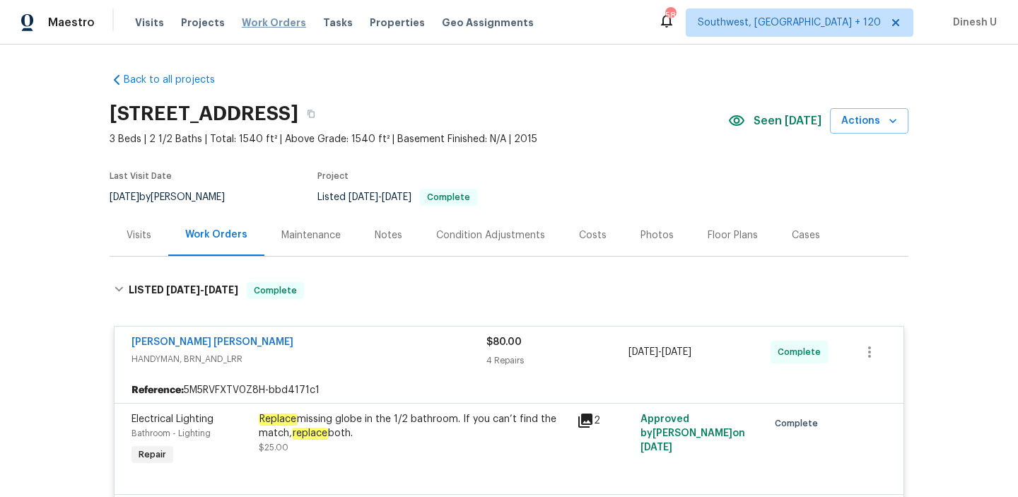
click at [243, 18] on span "Work Orders" at bounding box center [274, 23] width 64 height 14
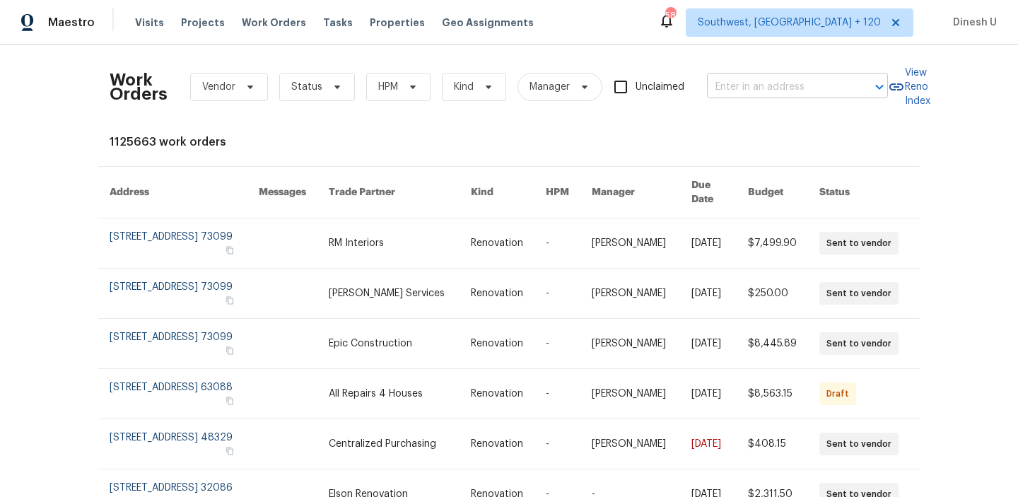
click at [728, 82] on input "text" at bounding box center [777, 87] width 141 height 22
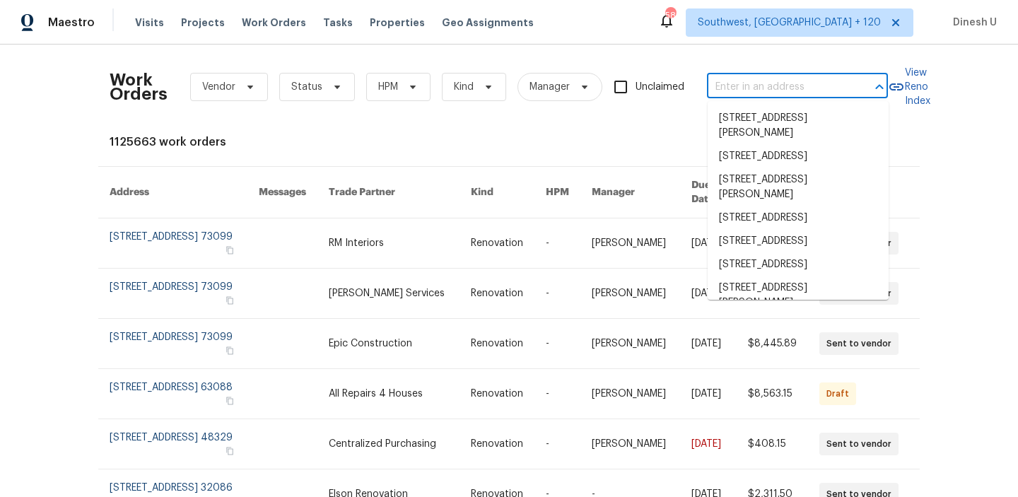
paste input "[STREET_ADDRESS]"
type input "[STREET_ADDRESS]"
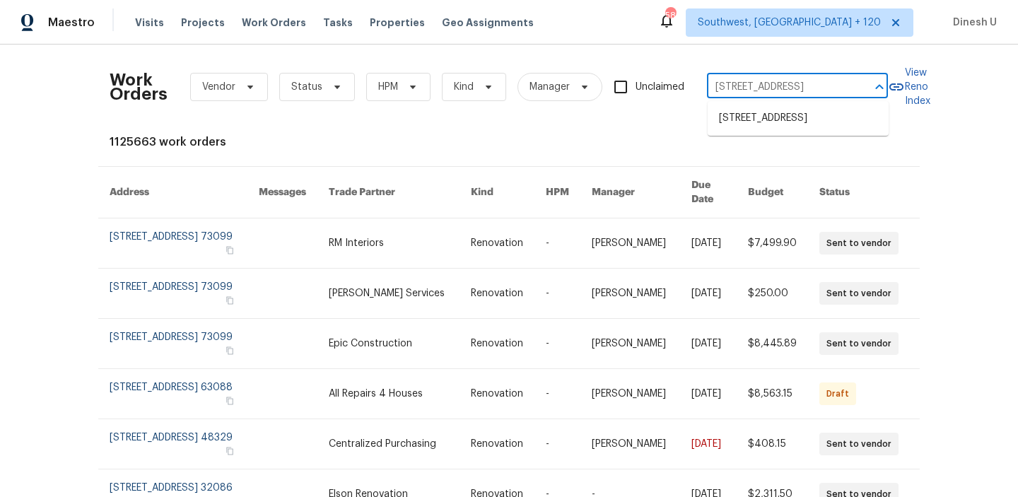
scroll to position [0, 58]
click at [737, 123] on li "[STREET_ADDRESS]" at bounding box center [798, 118] width 181 height 23
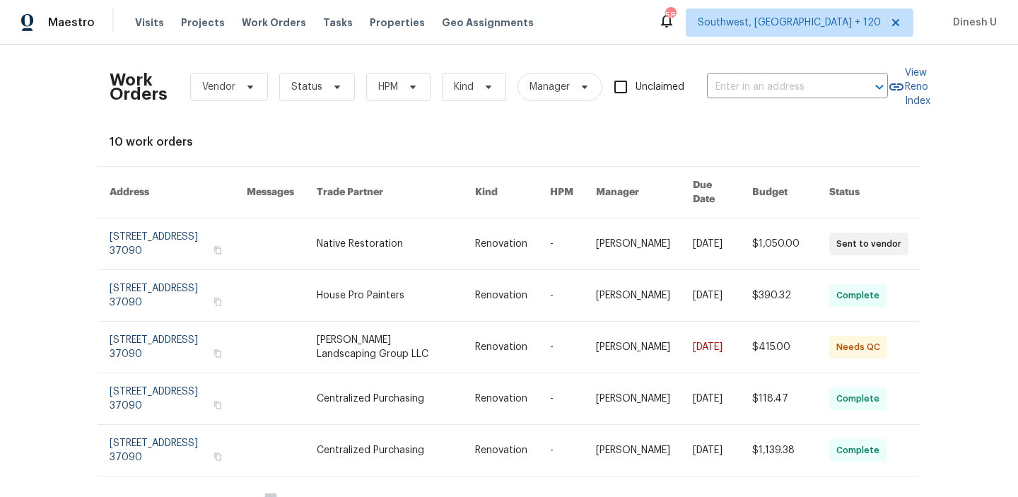
type input "[STREET_ADDRESS]"
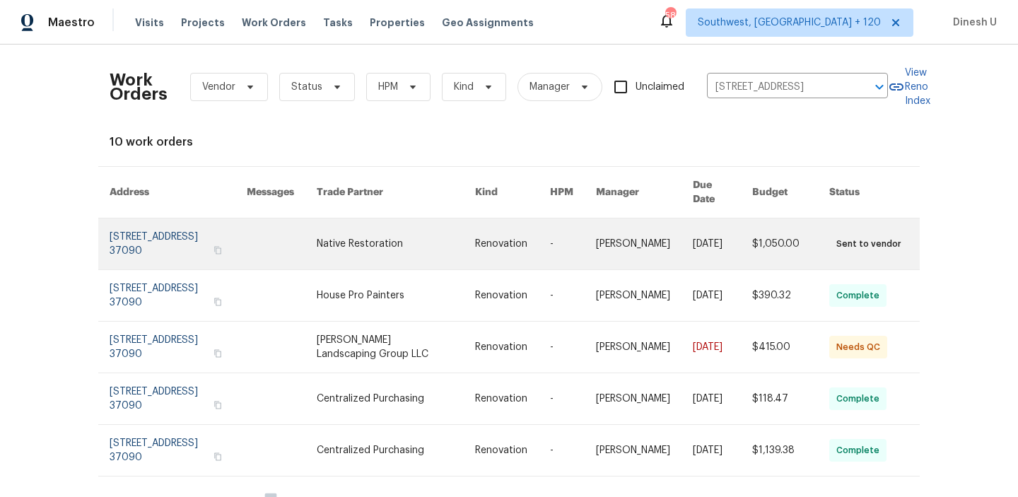
click at [156, 218] on link at bounding box center [178, 243] width 137 height 51
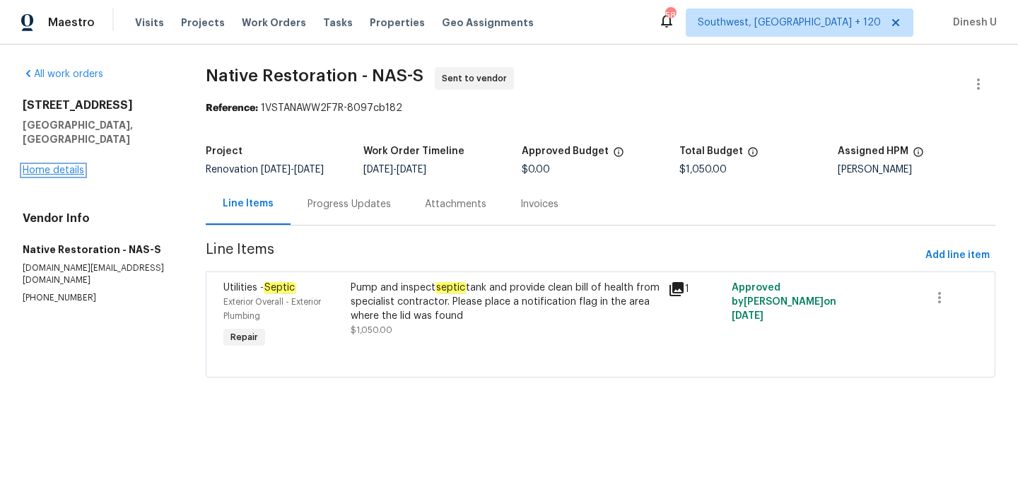
click at [71, 165] on link "Home details" at bounding box center [53, 170] width 61 height 10
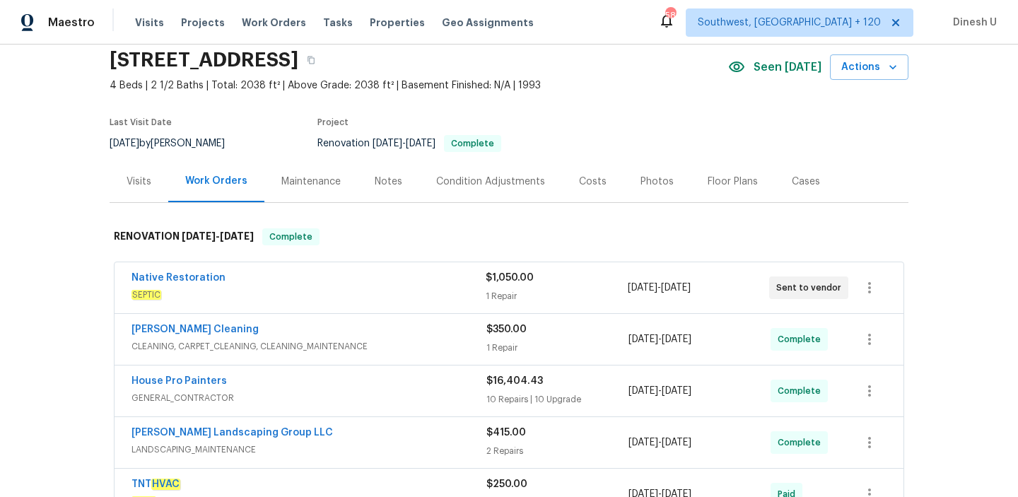
scroll to position [78, 0]
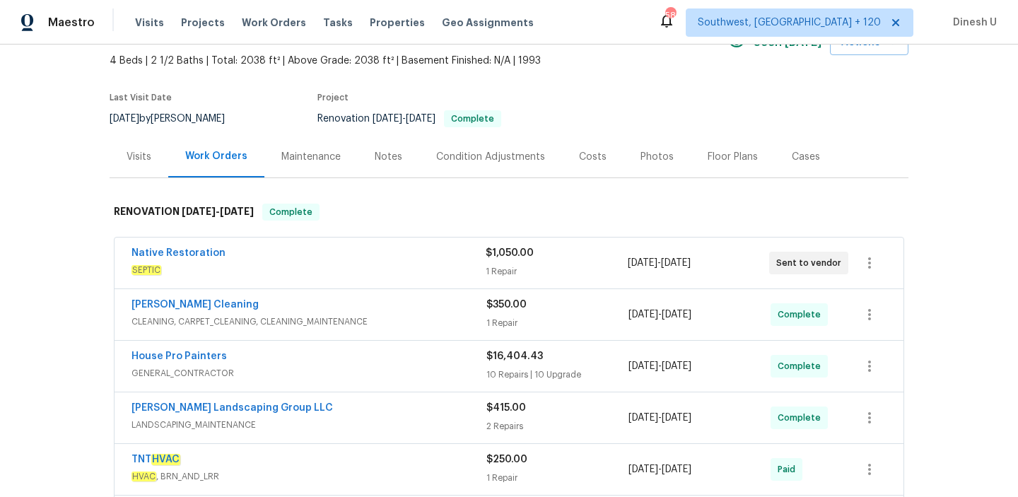
click at [520, 272] on div "1 Repair" at bounding box center [556, 271] width 141 height 14
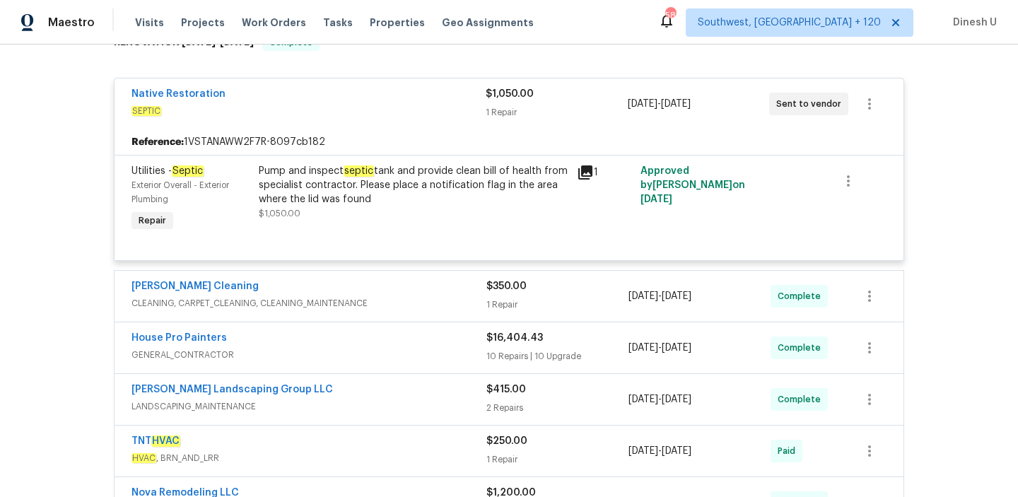
scroll to position [273, 0]
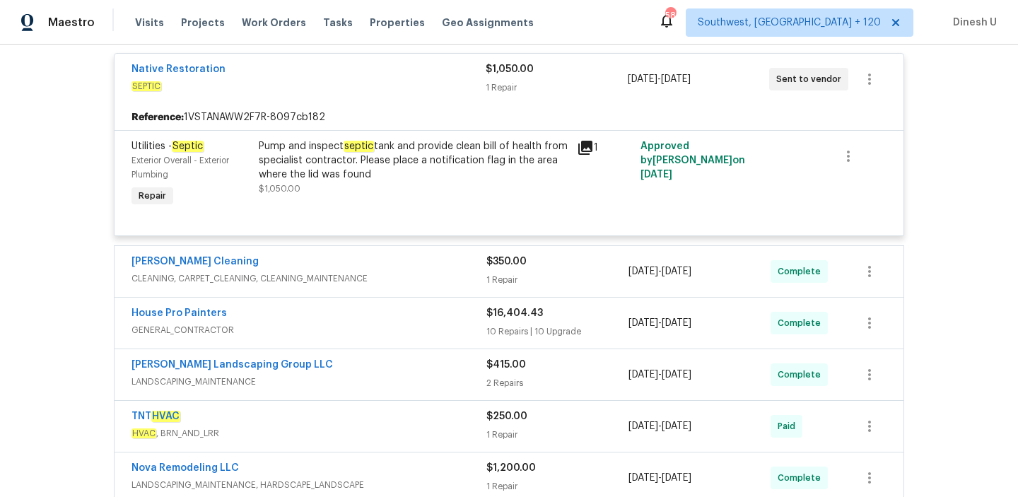
click at [503, 276] on div "1 Repair" at bounding box center [557, 280] width 142 height 14
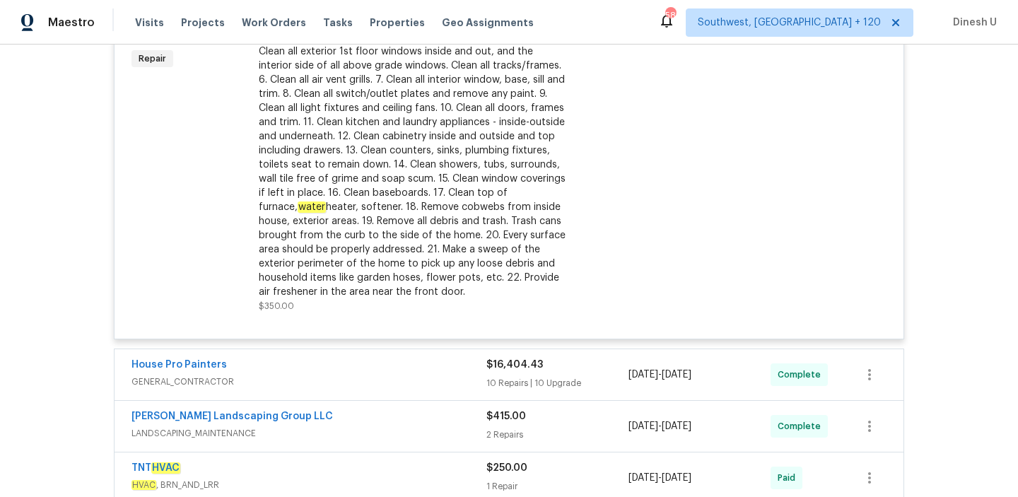
scroll to position [673, 0]
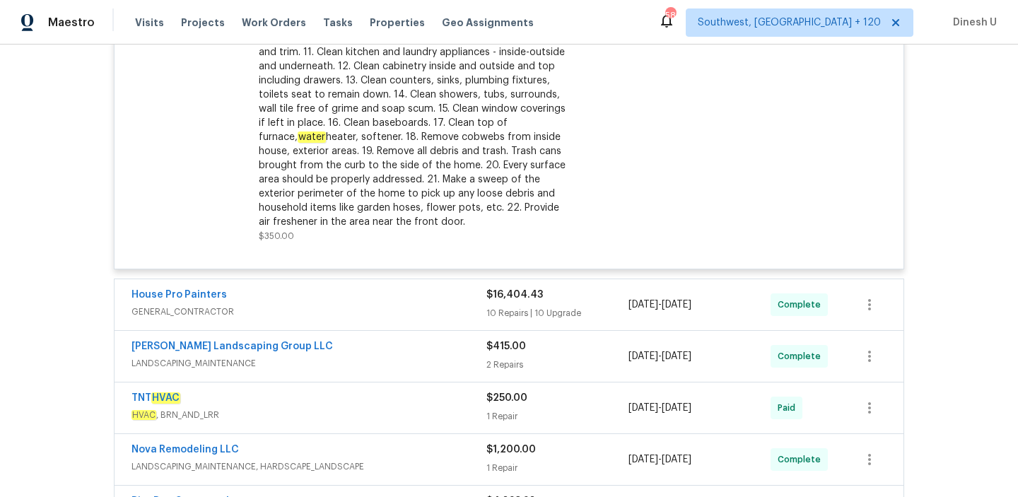
click at [500, 313] on div "10 Repairs | 10 Upgrade" at bounding box center [557, 313] width 142 height 14
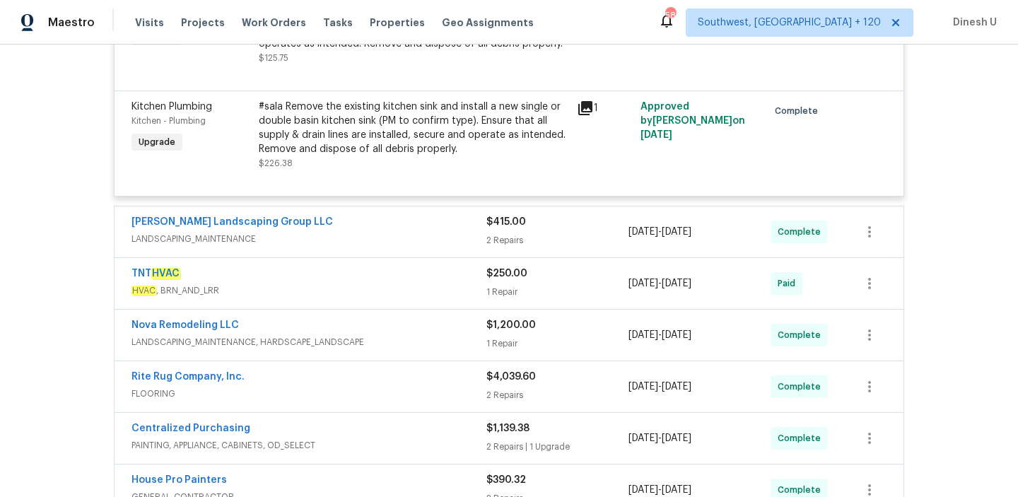
scroll to position [3380, 0]
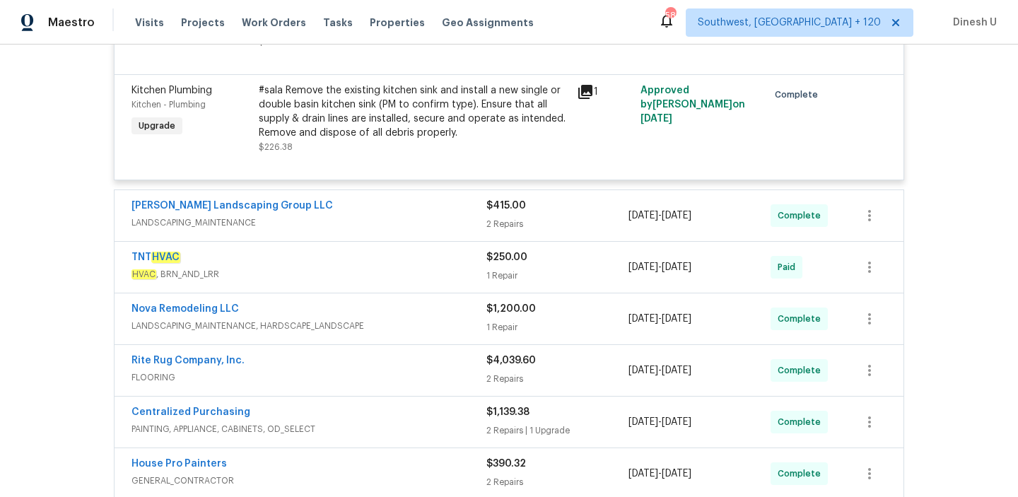
click at [512, 217] on div "2 Repairs" at bounding box center [557, 224] width 142 height 14
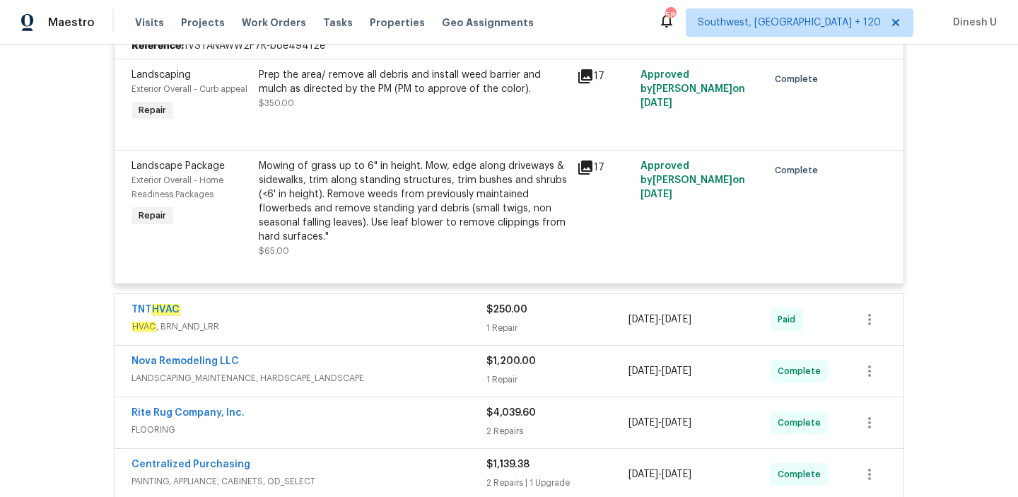
scroll to position [3625, 0]
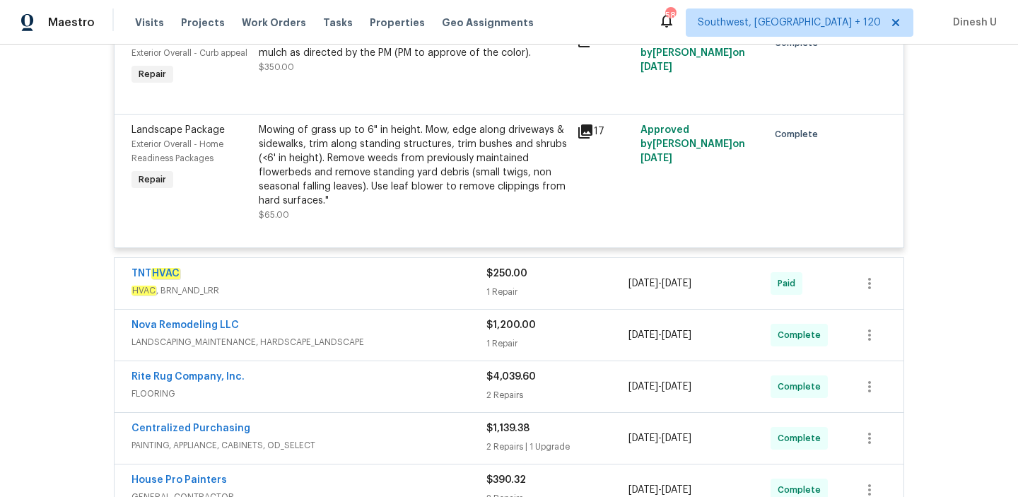
click at [521, 266] on div "$250.00 1 Repair" at bounding box center [557, 283] width 142 height 34
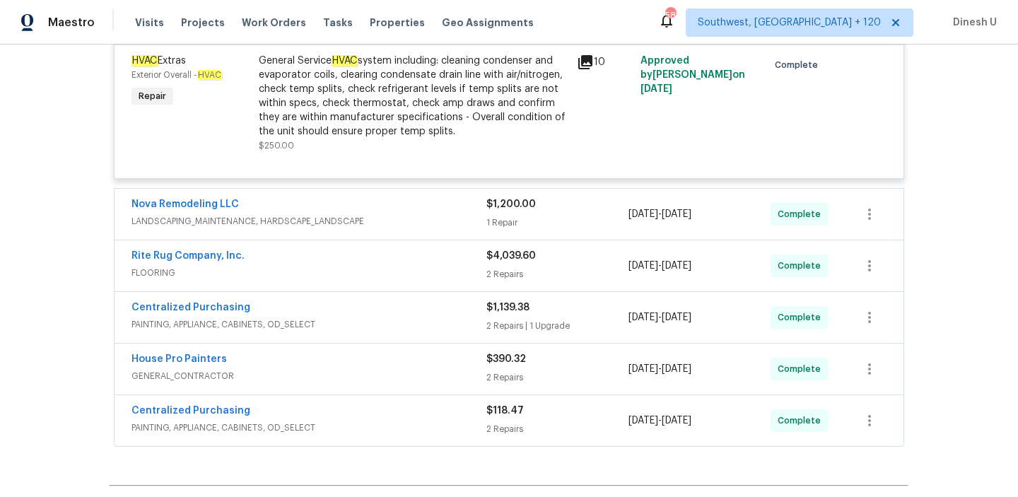
scroll to position [3924, 0]
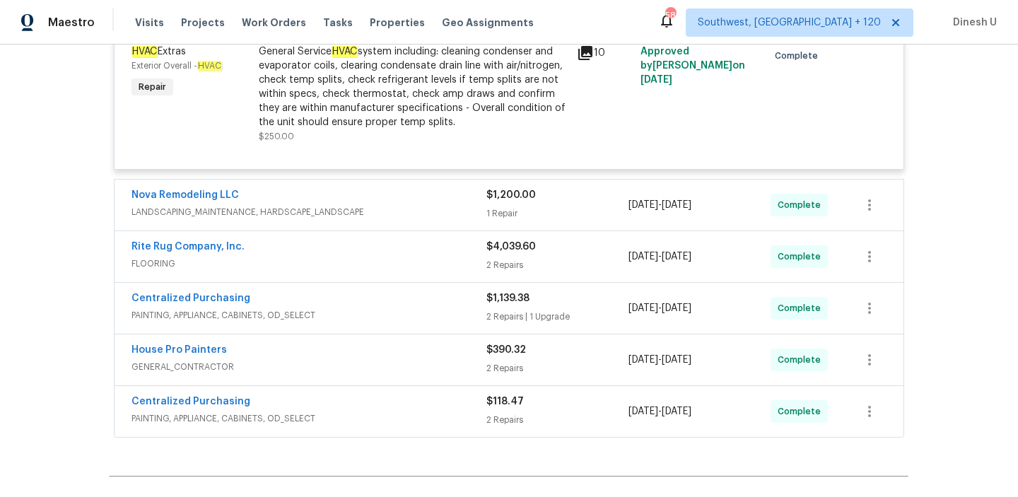
click at [497, 190] on span "$1,200.00" at bounding box center [510, 195] width 49 height 10
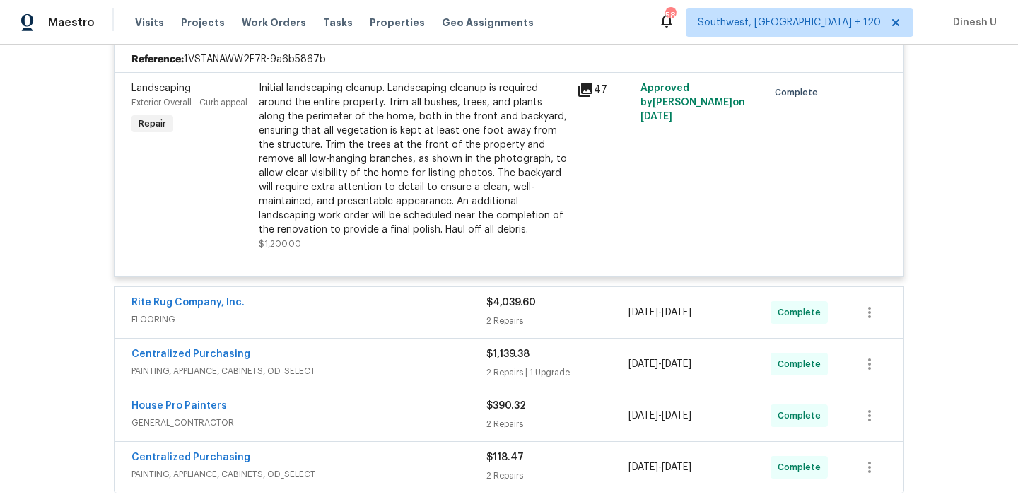
scroll to position [4123, 0]
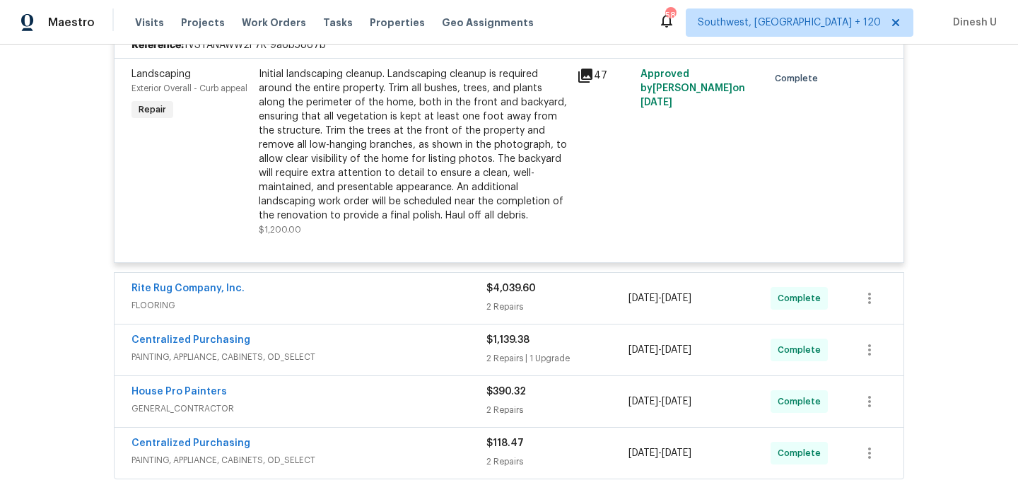
click at [515, 300] on div "2 Repairs" at bounding box center [557, 307] width 142 height 14
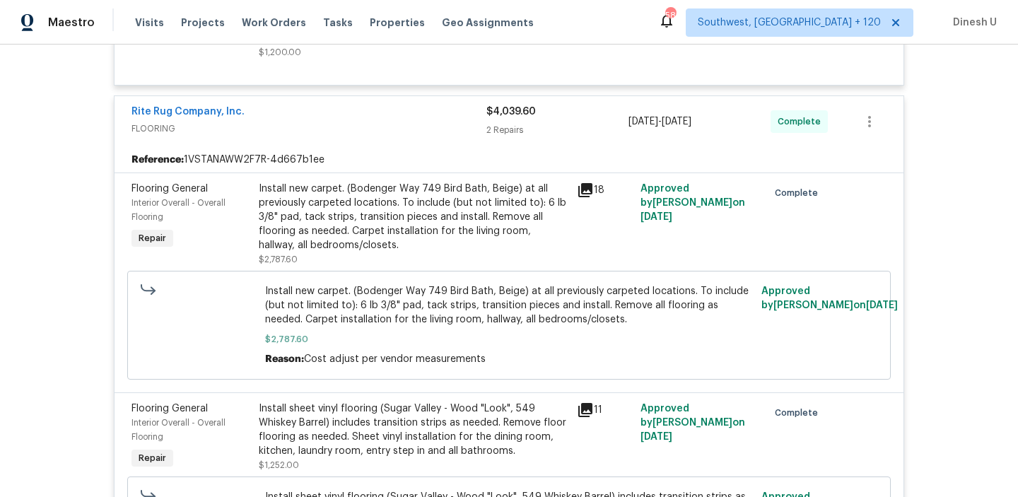
scroll to position [4320, 0]
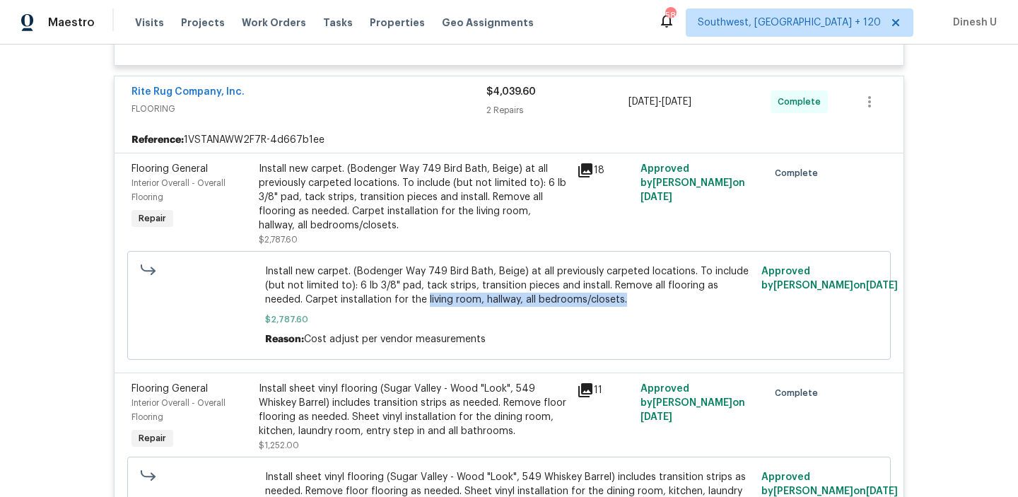
drag, startPoint x: 386, startPoint y: 283, endPoint x: 580, endPoint y: 289, distance: 193.8
click at [580, 289] on div "Install new carpet. (Bodenger Way 749 Bird Bath, Beige) at all previously carpe…" at bounding box center [509, 305] width 488 height 82
copy span "living room, hallway, all bedrooms/closets."
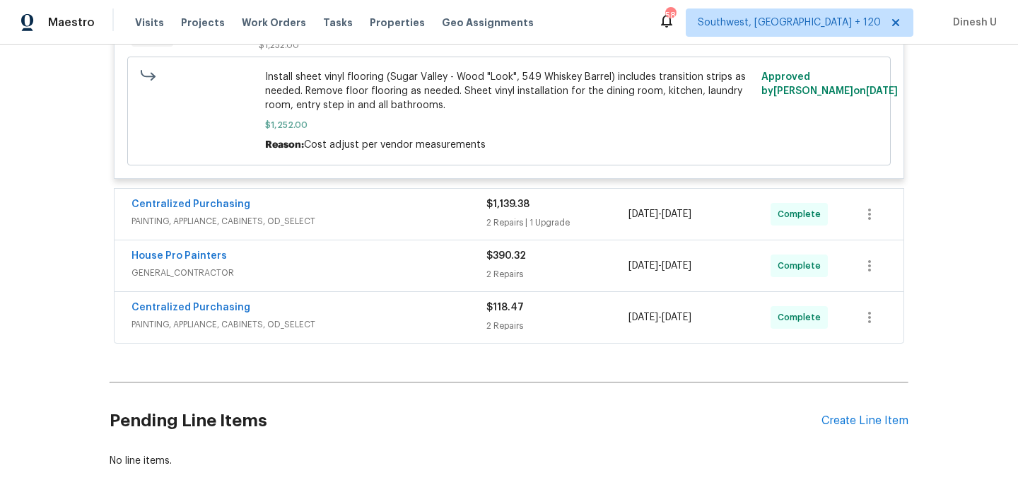
scroll to position [4727, 0]
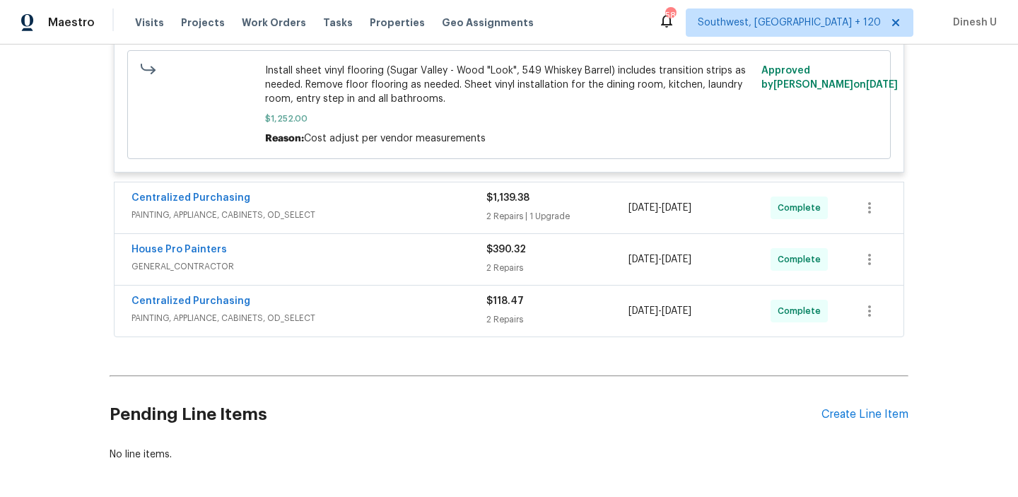
click at [513, 209] on div "2 Repairs | 1 Upgrade" at bounding box center [557, 216] width 142 height 14
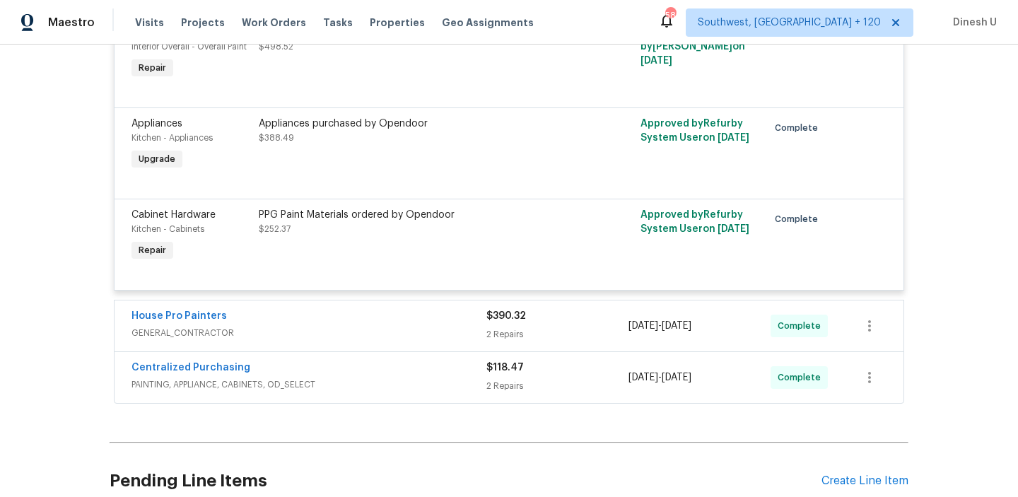
scroll to position [5014, 0]
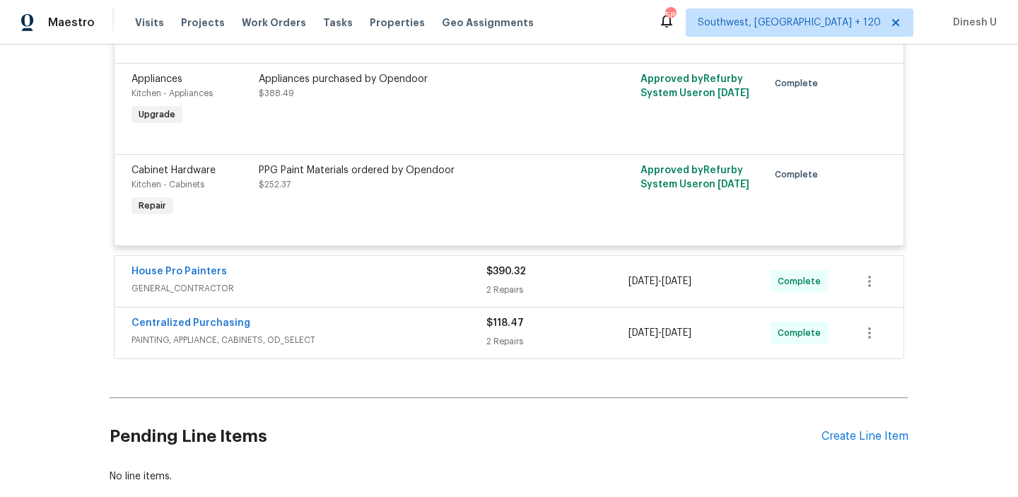
click at [500, 266] on span "$390.32" at bounding box center [506, 271] width 40 height 10
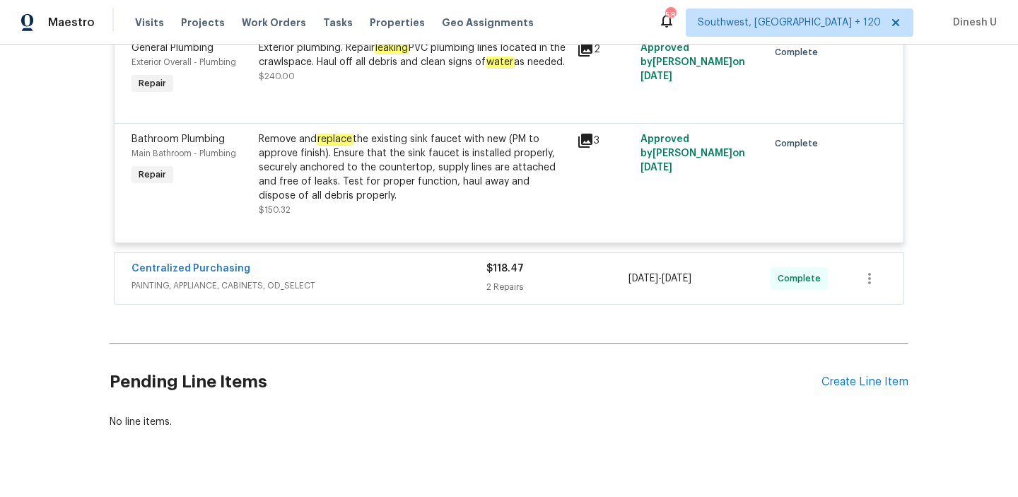
scroll to position [5321, 0]
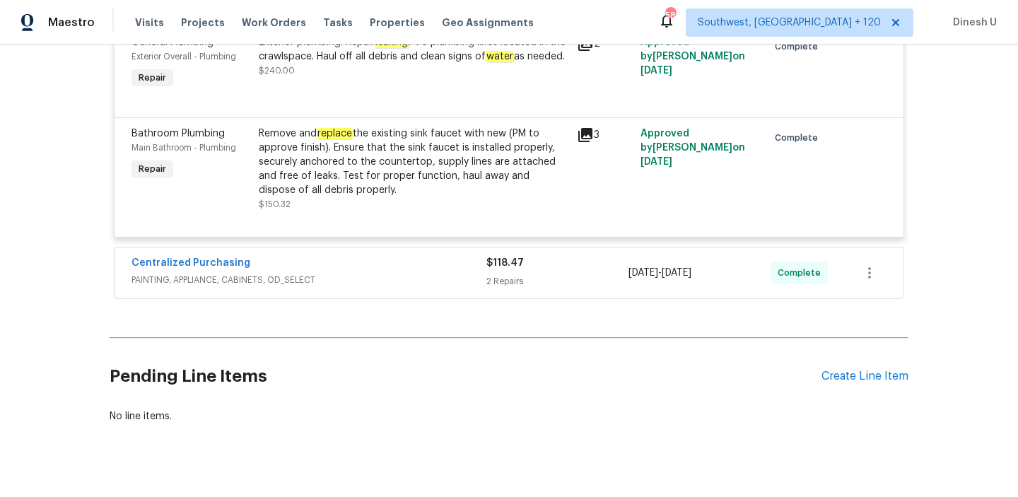
click at [496, 275] on div "$118.47 2 Repairs" at bounding box center [557, 273] width 142 height 34
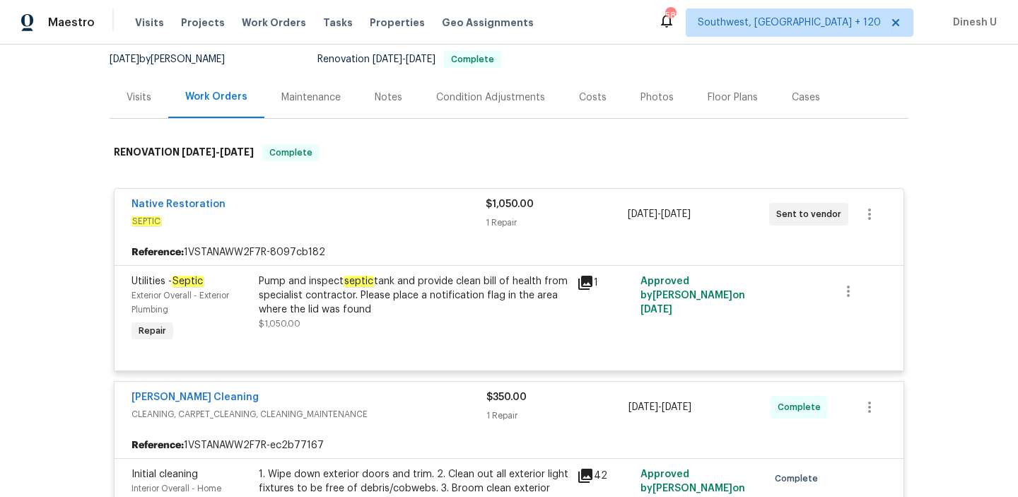
scroll to position [0, 0]
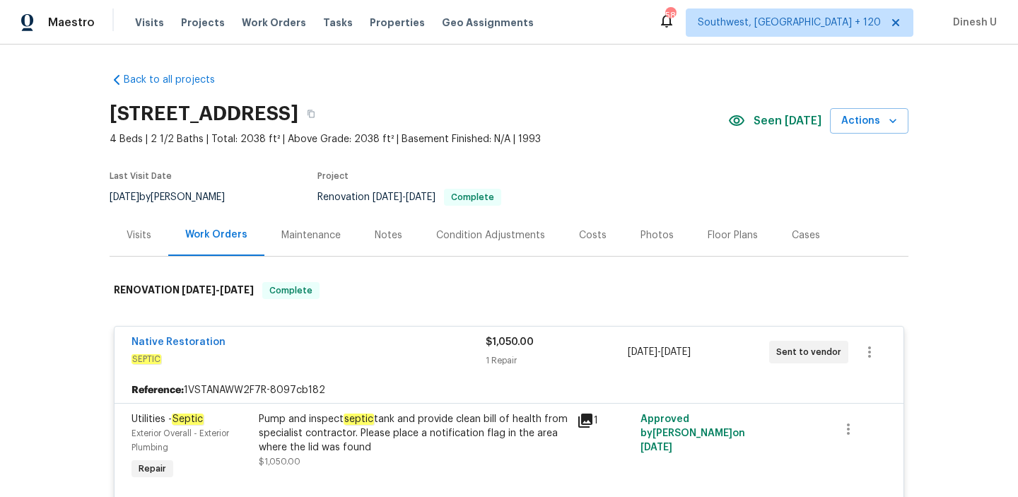
click at [139, 233] on div "Visits" at bounding box center [139, 235] width 25 height 14
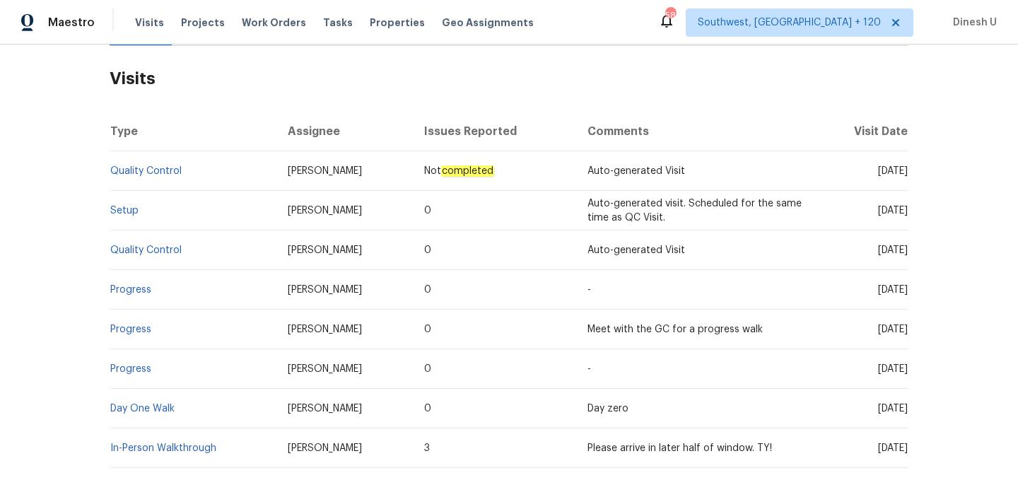
scroll to position [247, 0]
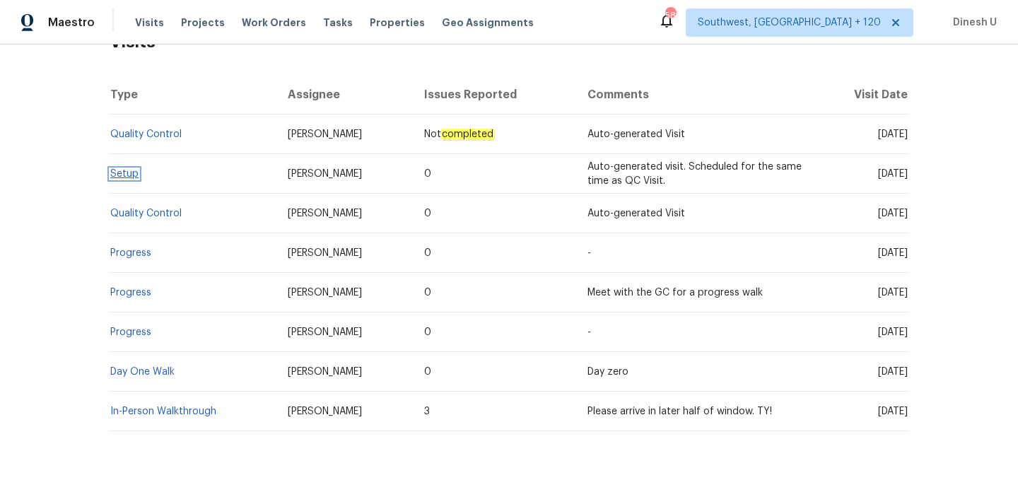
click at [136, 176] on link "Setup" at bounding box center [124, 174] width 28 height 10
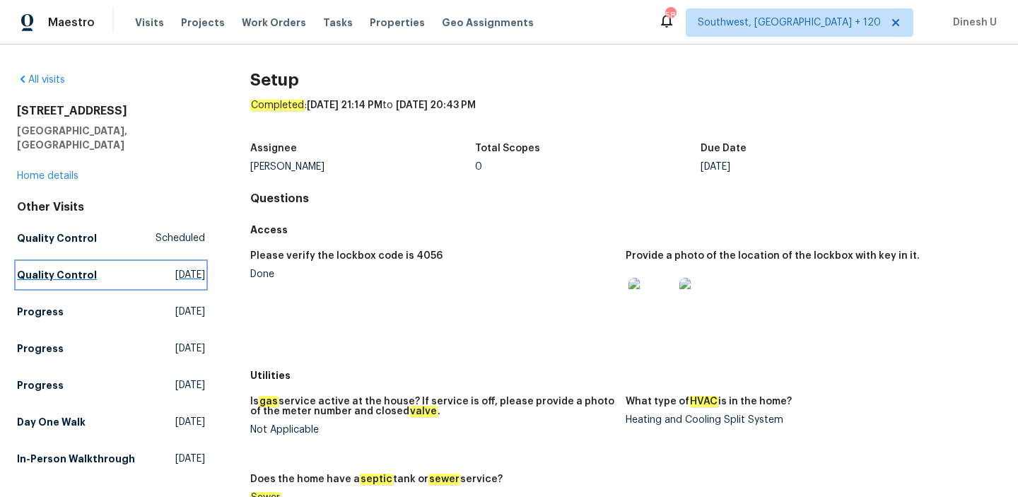
click at [175, 268] on span "[DATE]" at bounding box center [190, 275] width 30 height 14
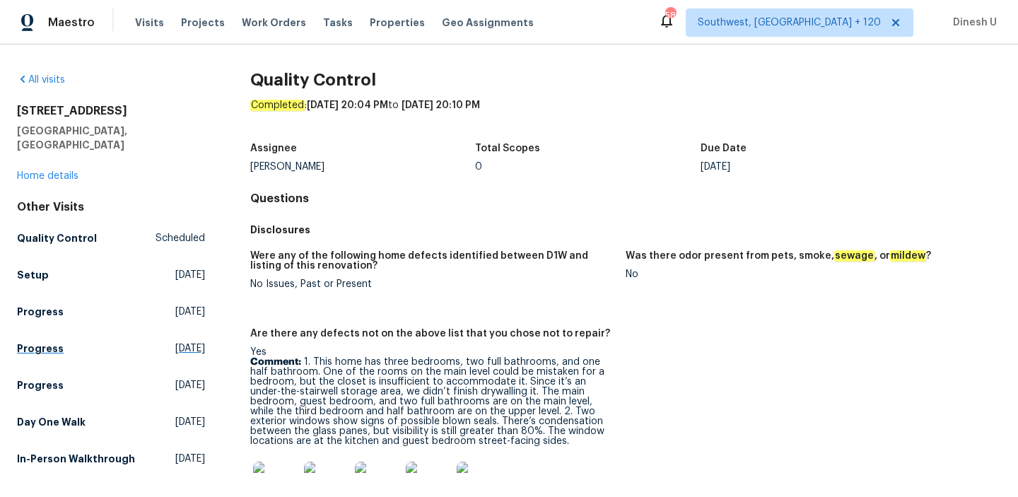
scroll to position [46, 0]
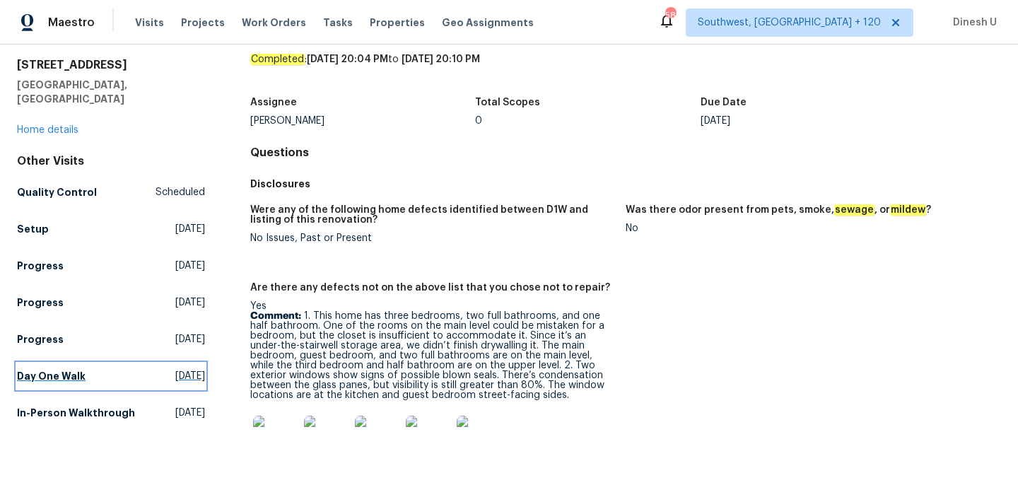
click at [175, 369] on span "[DATE]" at bounding box center [190, 376] width 30 height 14
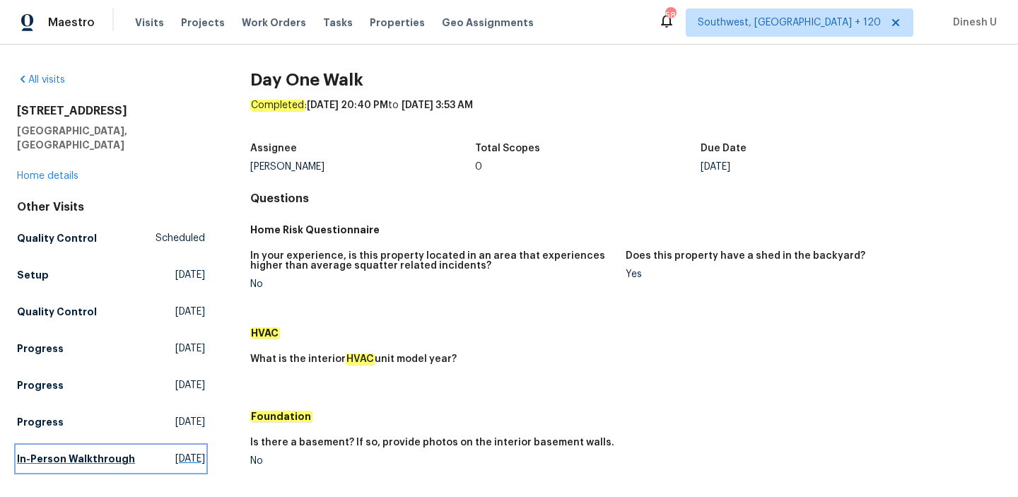
click at [175, 452] on span "[DATE]" at bounding box center [190, 459] width 30 height 14
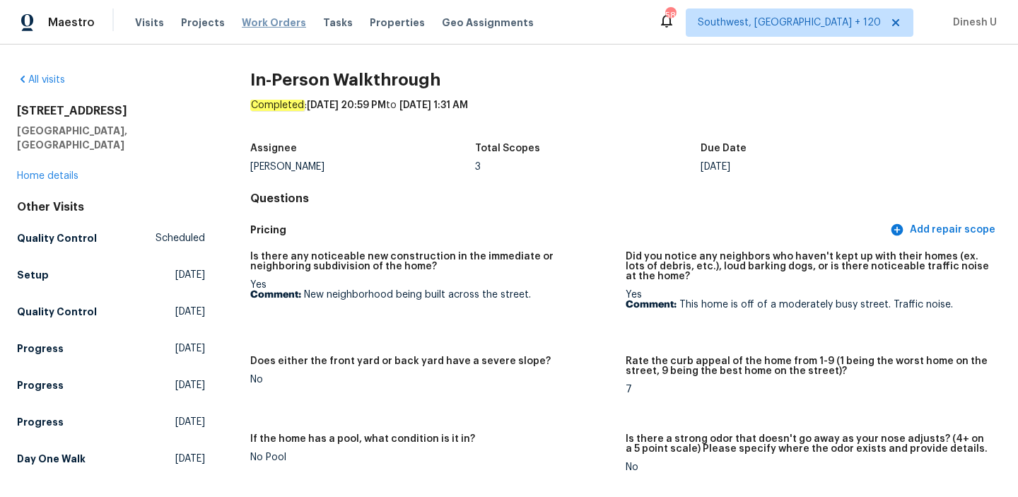
click at [262, 23] on span "Work Orders" at bounding box center [274, 23] width 64 height 14
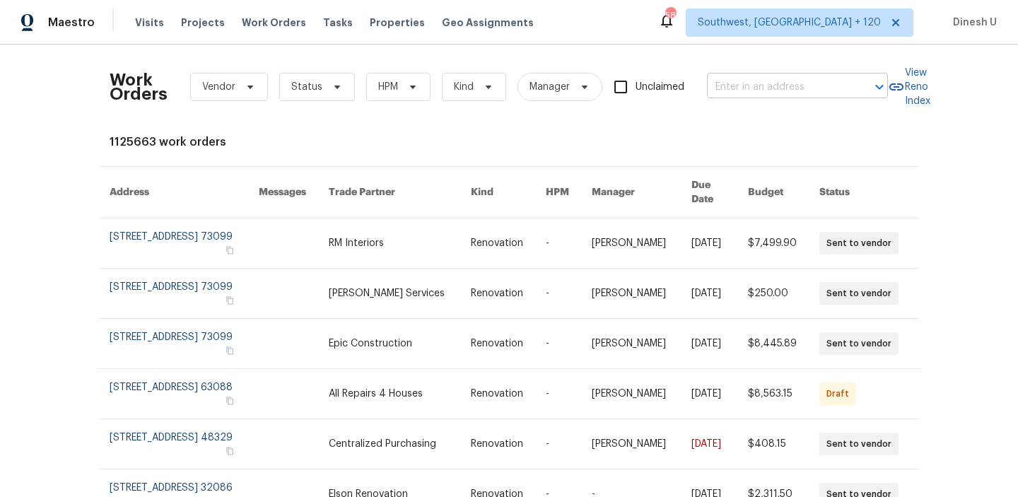
click at [744, 89] on input "text" at bounding box center [777, 87] width 141 height 22
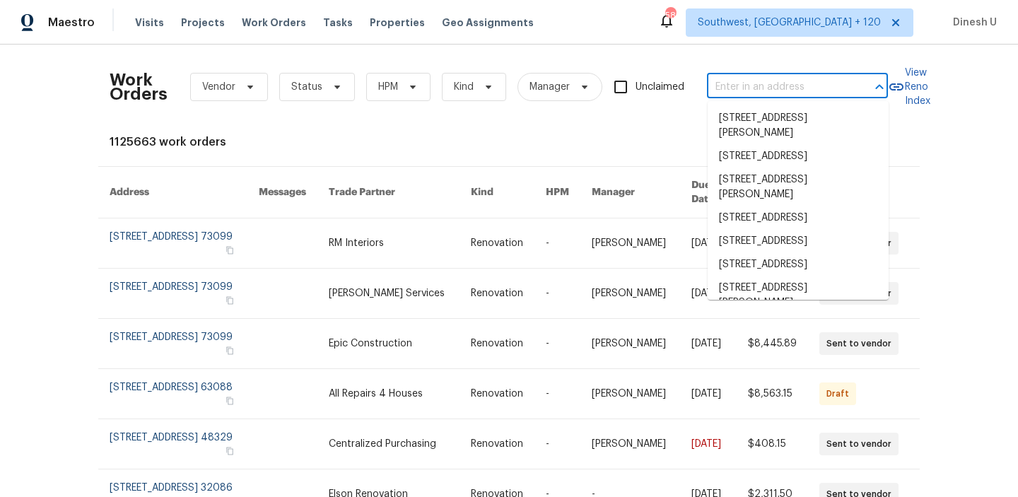
paste input "[STREET_ADDRESS]"
type input "[STREET_ADDRESS]"
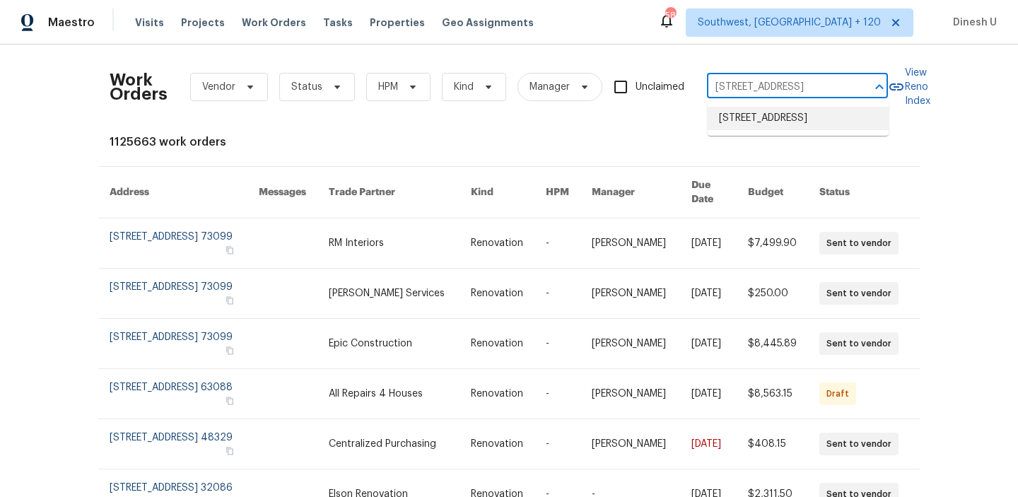
click at [732, 131] on ul "[STREET_ADDRESS]" at bounding box center [798, 118] width 181 height 35
click at [721, 122] on li "[STREET_ADDRESS]" at bounding box center [798, 118] width 181 height 23
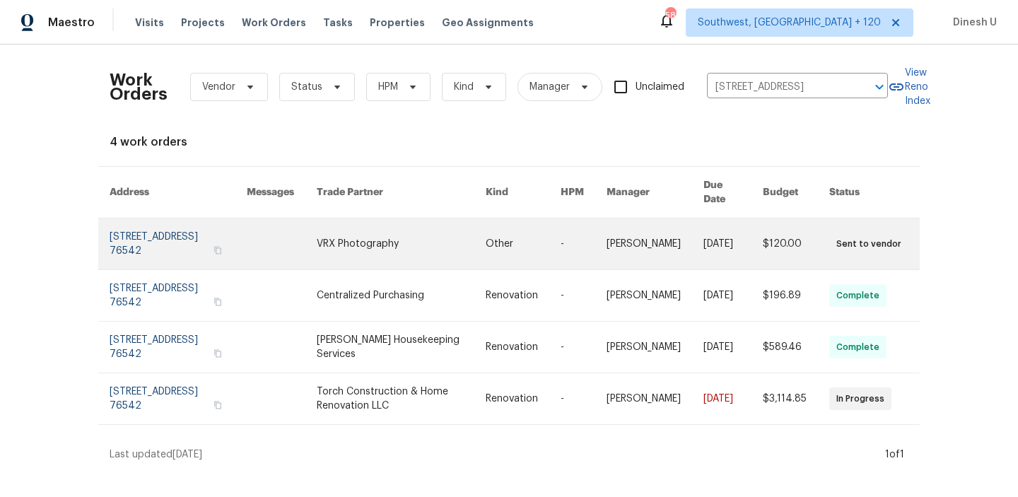
click at [158, 225] on link at bounding box center [178, 243] width 137 height 51
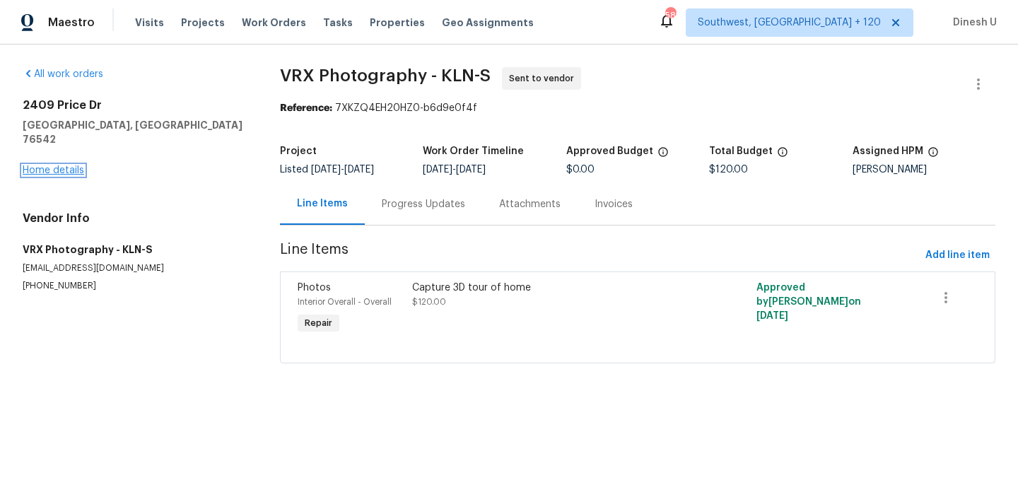
click at [56, 165] on link "Home details" at bounding box center [53, 170] width 61 height 10
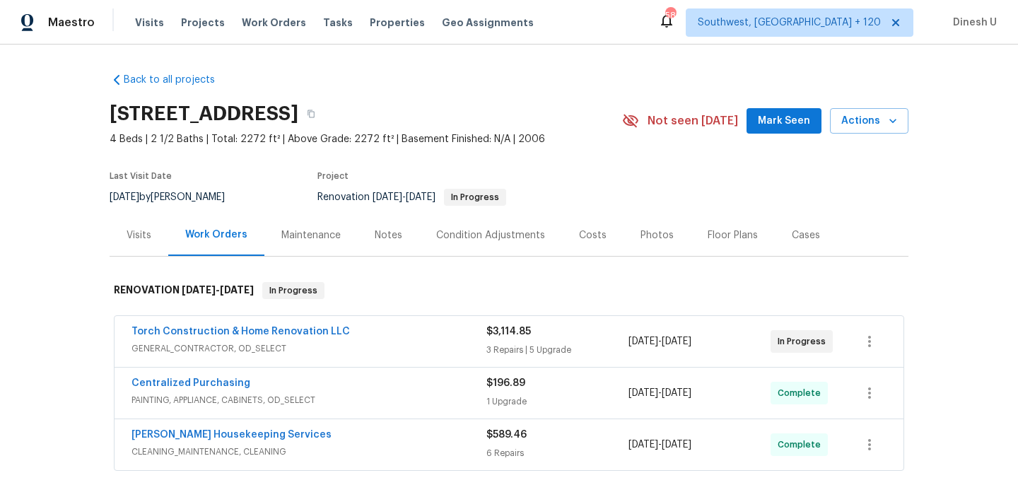
click at [534, 342] on div "$3,114.85 3 Repairs | 5 Upgrade" at bounding box center [557, 341] width 142 height 34
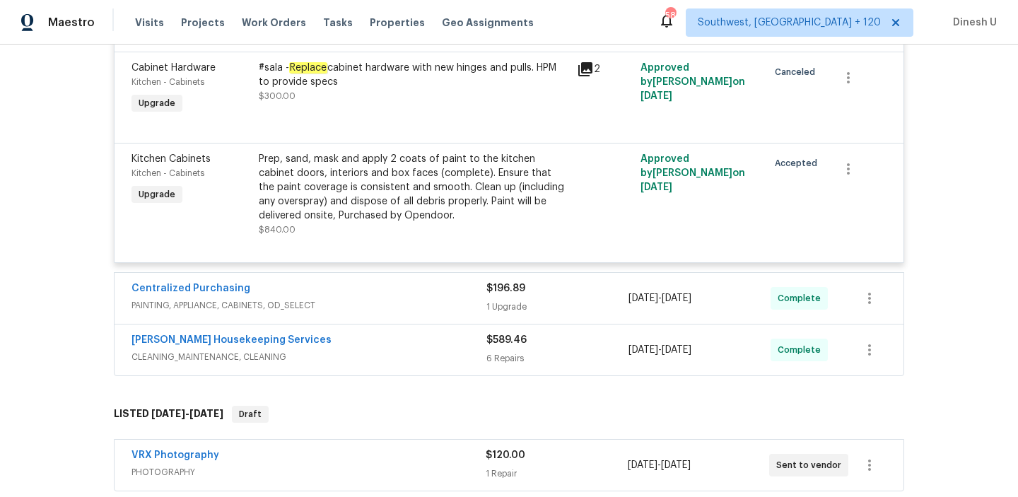
scroll to position [1004, 0]
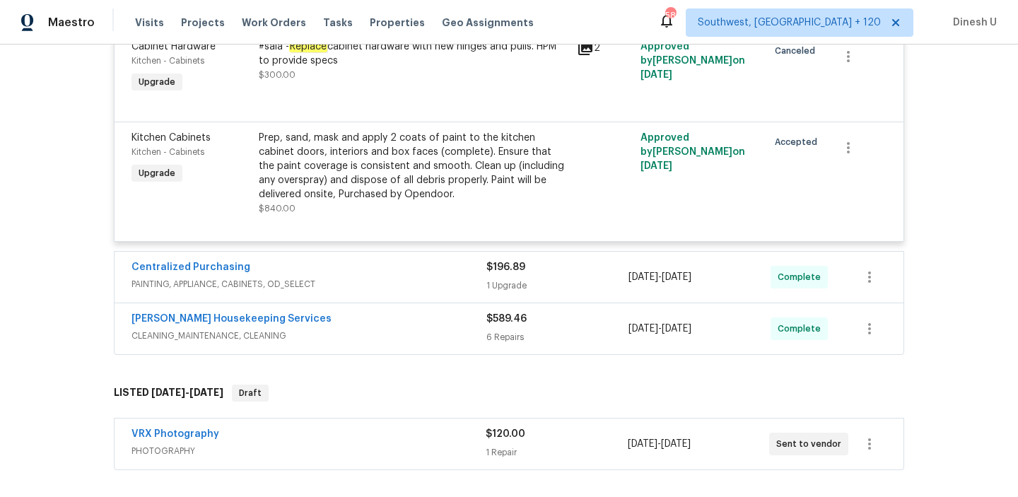
click at [515, 294] on div "$196.89 1 Upgrade" at bounding box center [557, 277] width 142 height 34
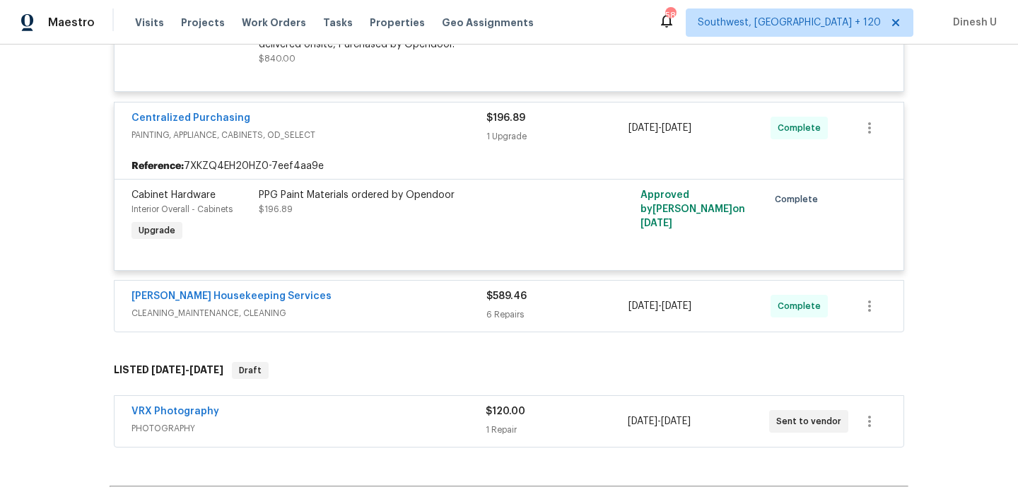
scroll to position [1181, 0]
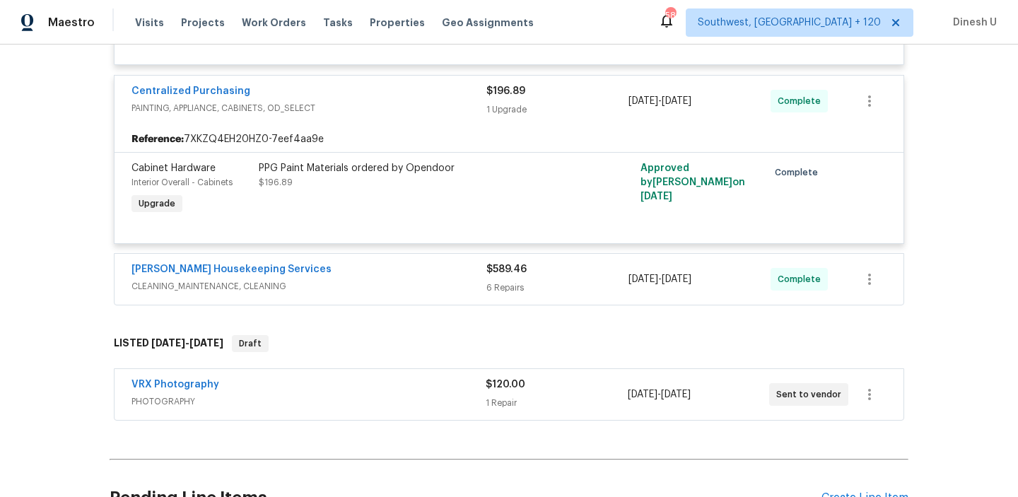
click at [494, 296] on div "$589.46 6 Repairs" at bounding box center [557, 279] width 142 height 34
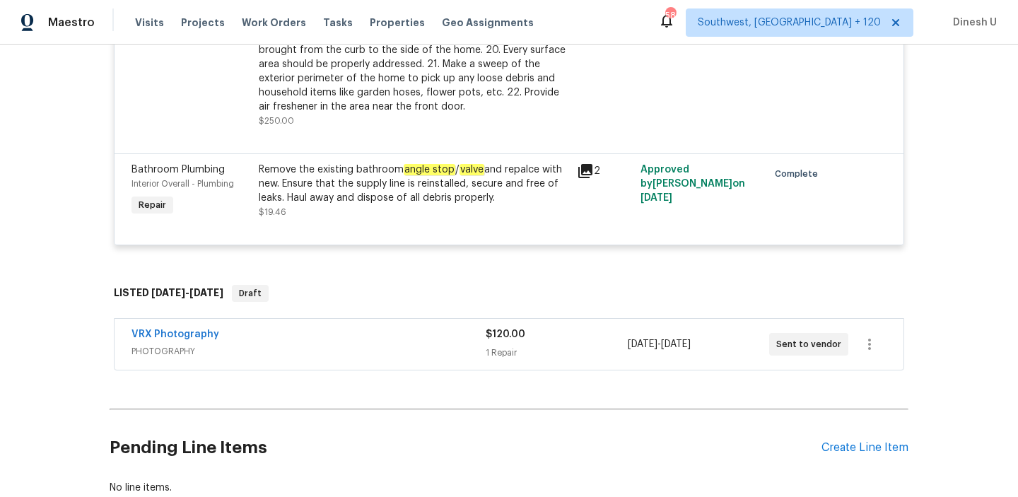
scroll to position [2204, 0]
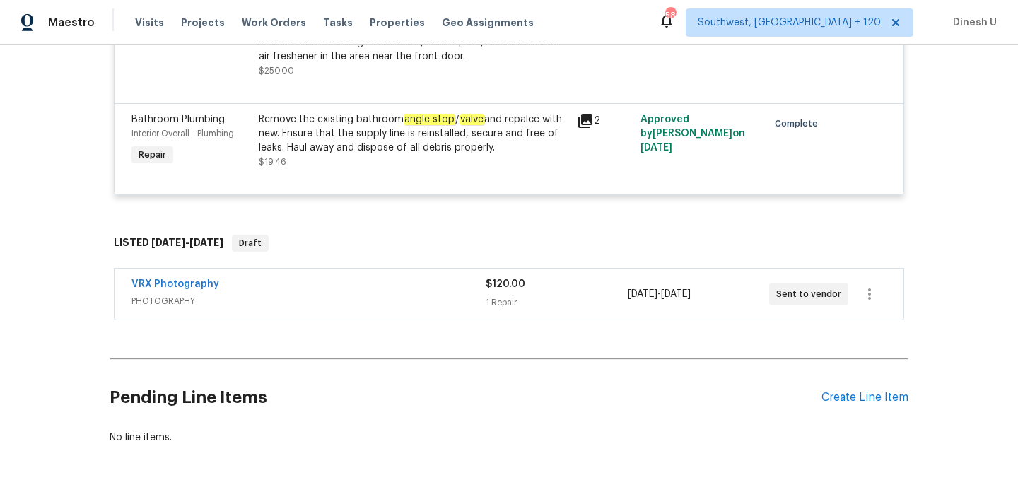
click at [493, 310] on div "1 Repair" at bounding box center [556, 302] width 141 height 14
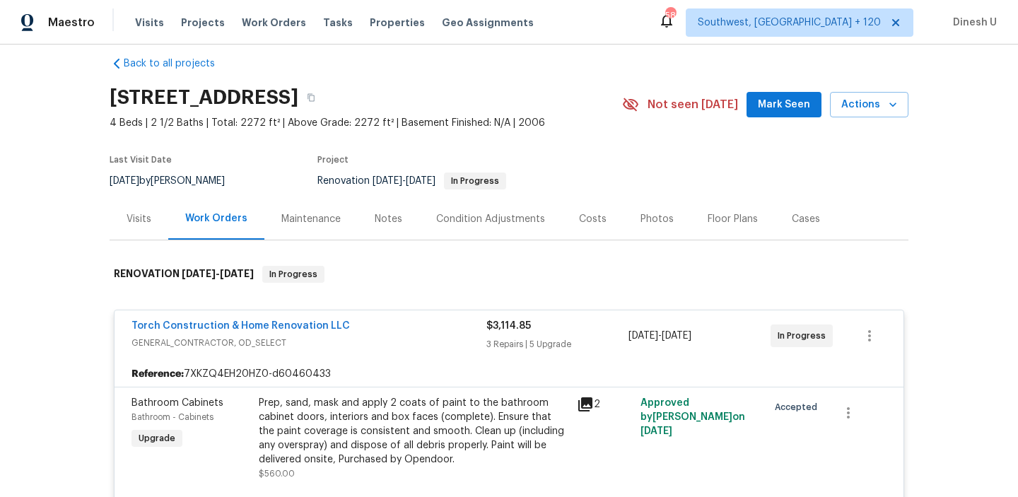
scroll to position [0, 0]
